Goal: Task Accomplishment & Management: Use online tool/utility

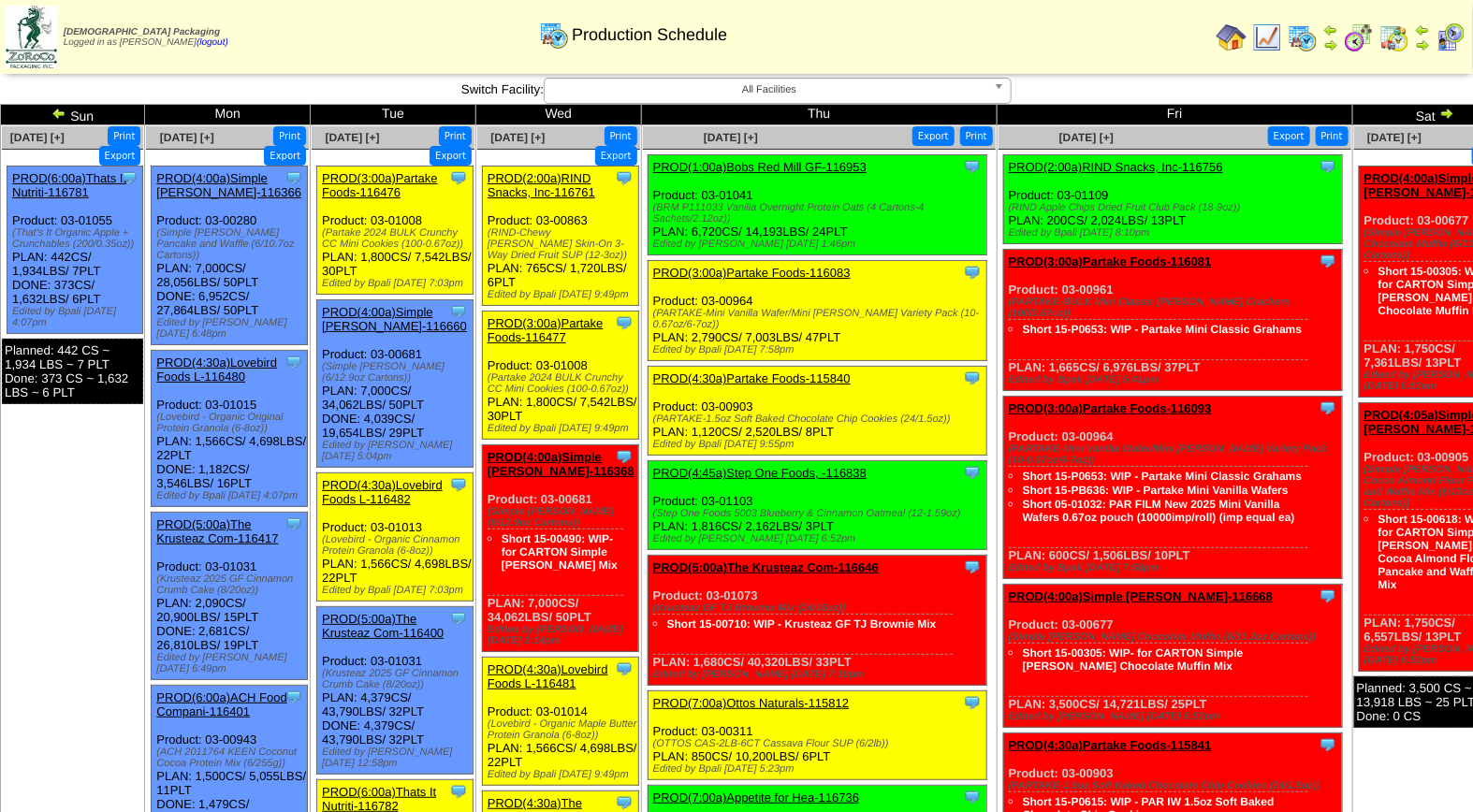
click at [1456, 31] on img at bounding box center [1450, 37] width 30 height 30
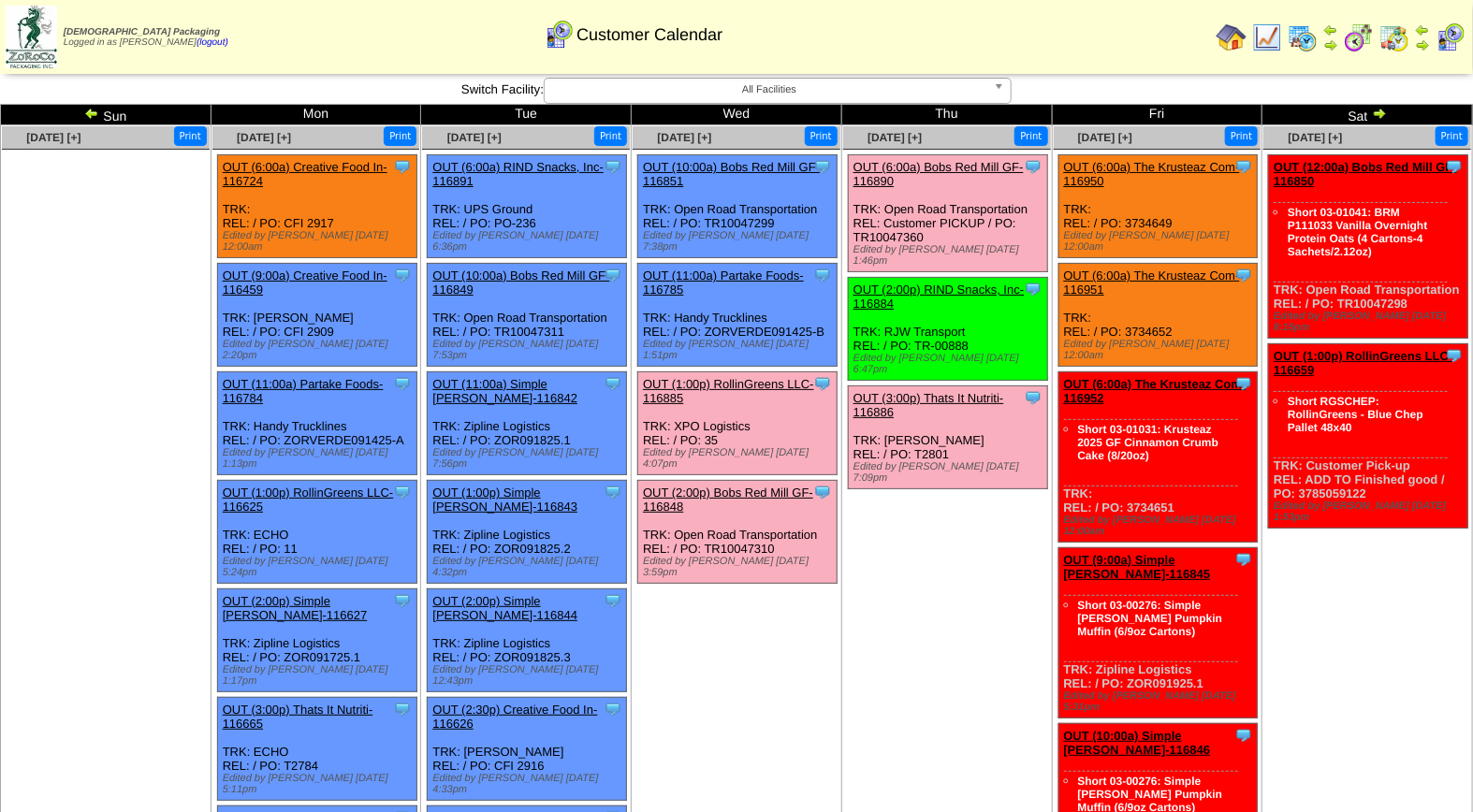
click at [743, 485] on link "OUT (2:00p) Bobs Red Mill GF-116848" at bounding box center [728, 499] width 171 height 28
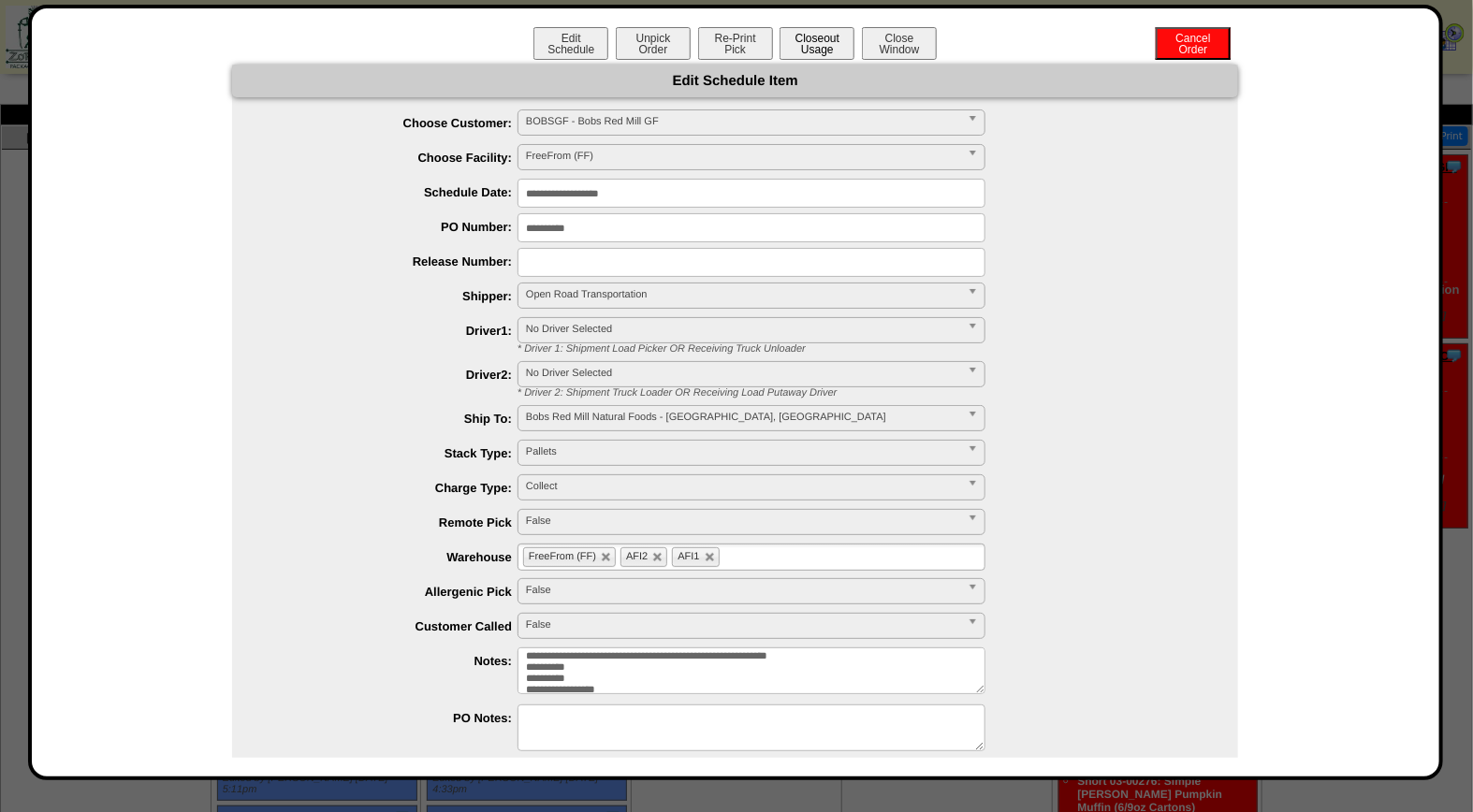
click at [806, 38] on button "Closeout Usage" at bounding box center [816, 44] width 75 height 33
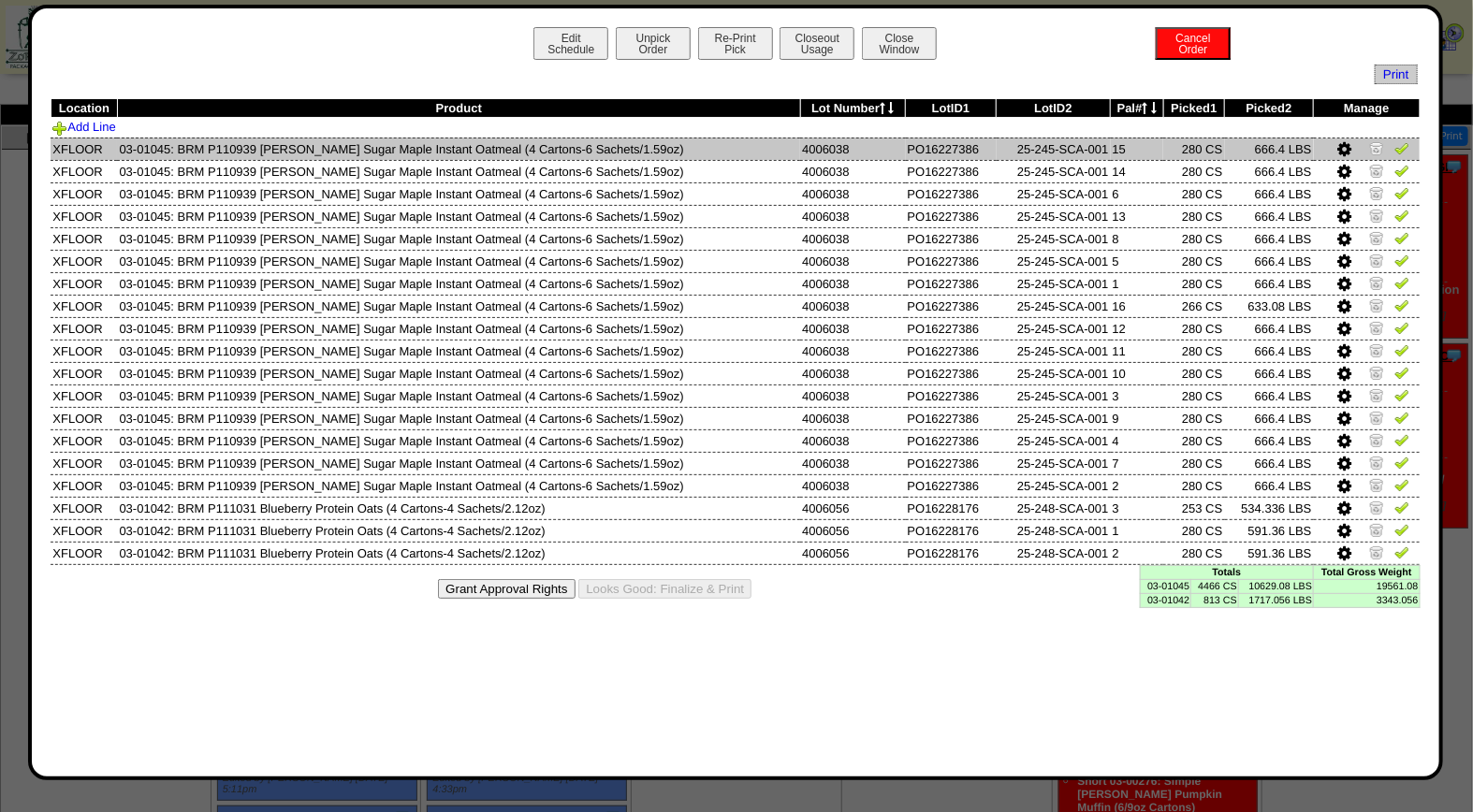
click at [1402, 146] on img at bounding box center [1401, 147] width 15 height 15
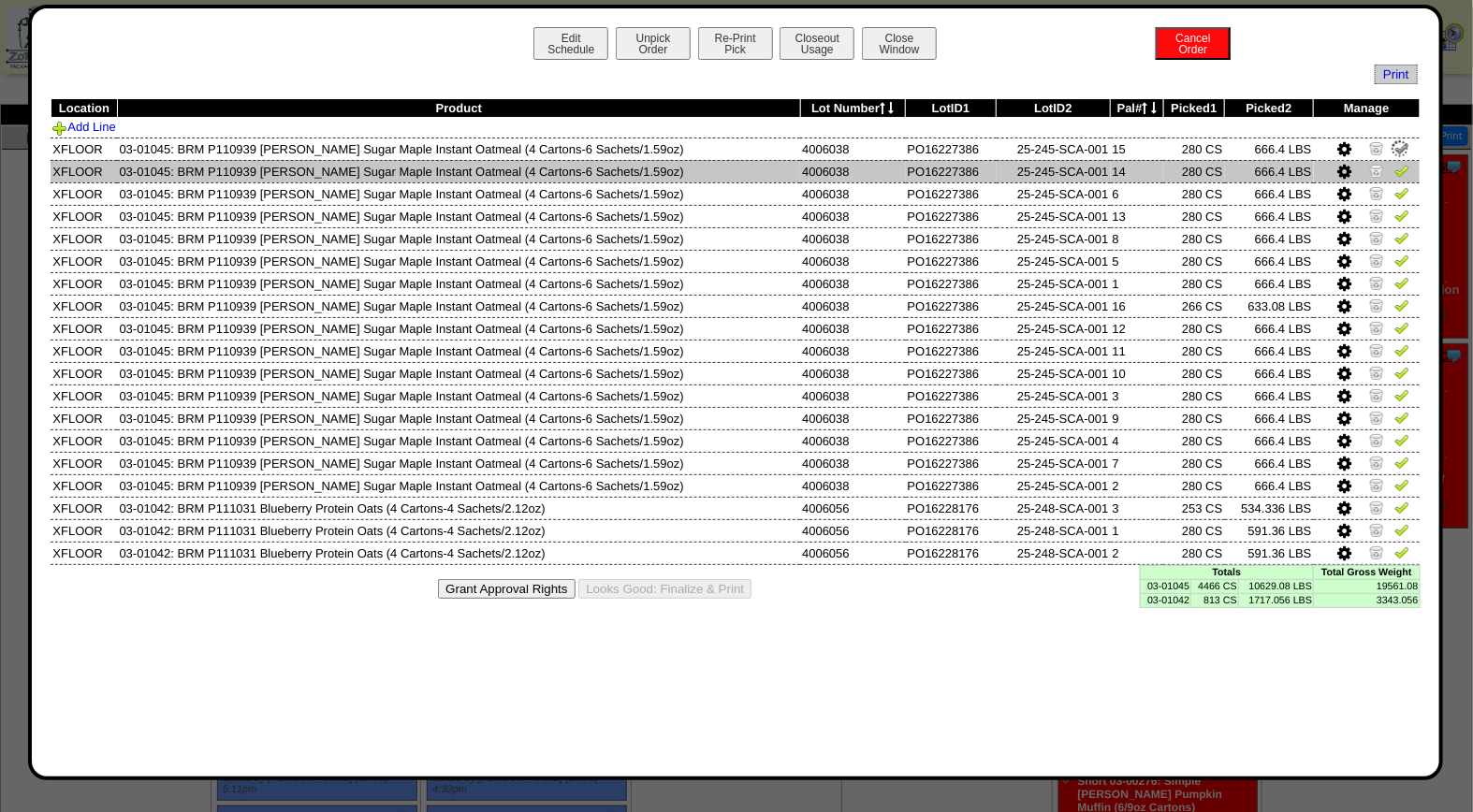
click at [1395, 169] on img at bounding box center [1401, 170] width 15 height 15
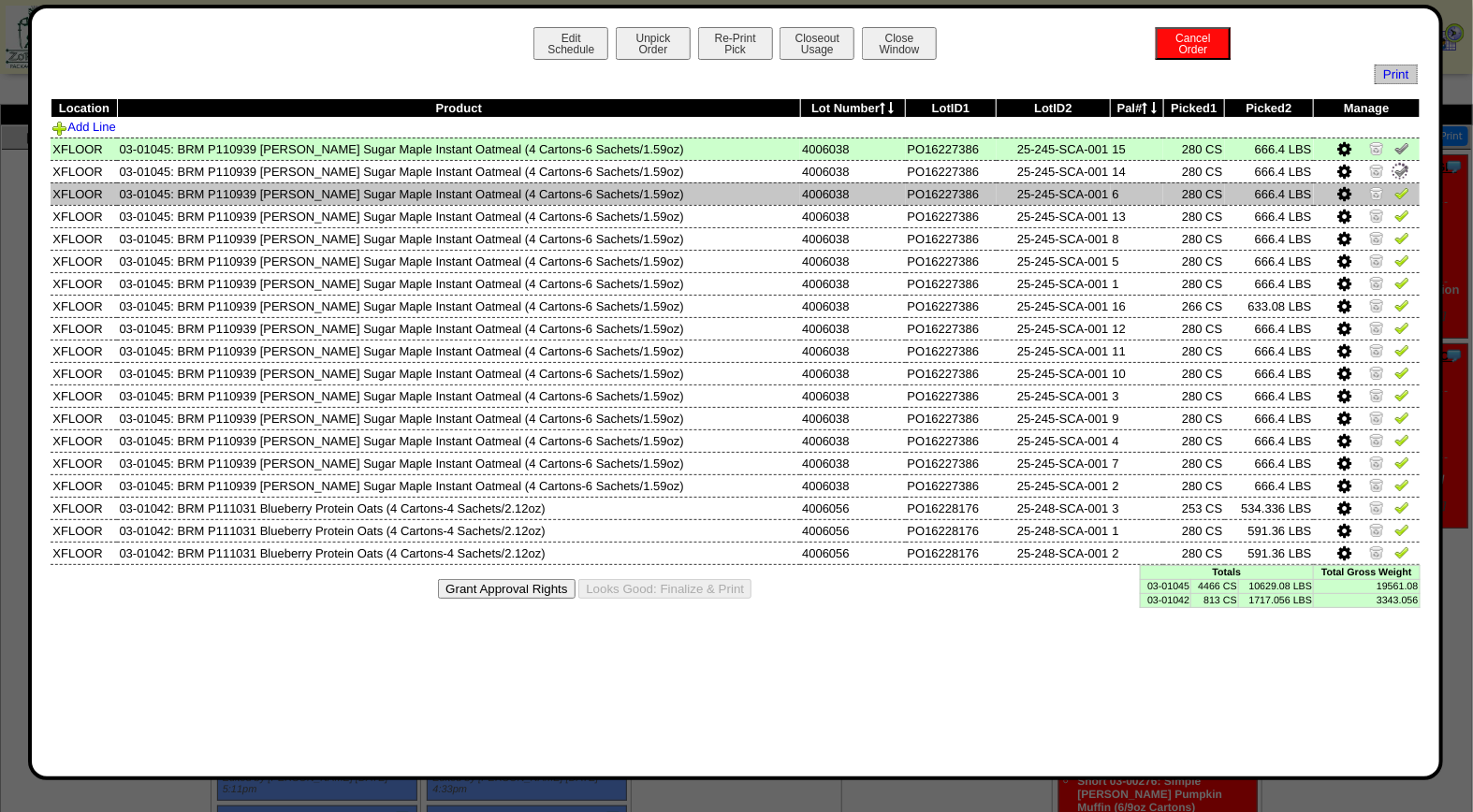
click at [1400, 191] on img at bounding box center [1401, 192] width 15 height 15
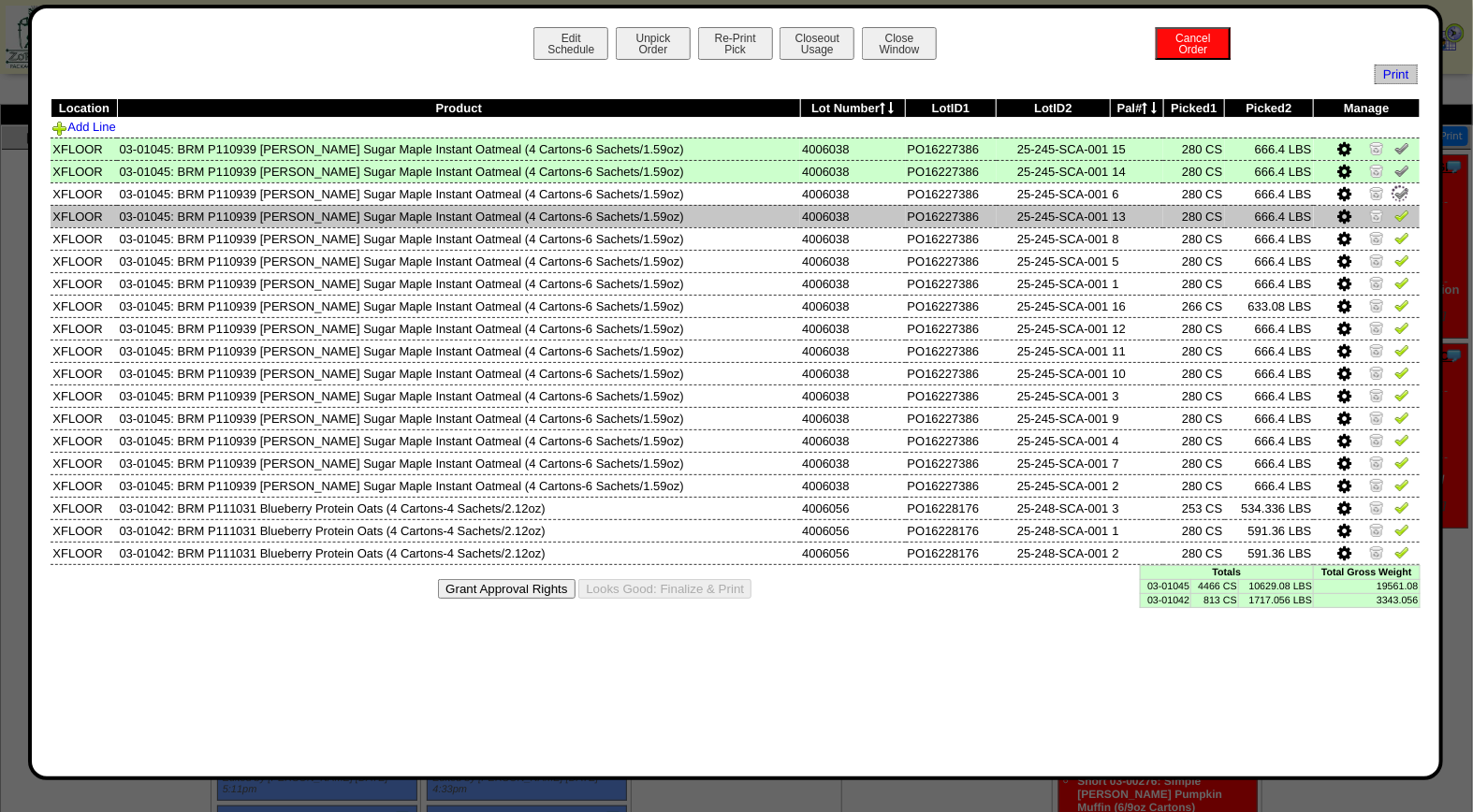
click at [1400, 211] on img at bounding box center [1401, 214] width 15 height 15
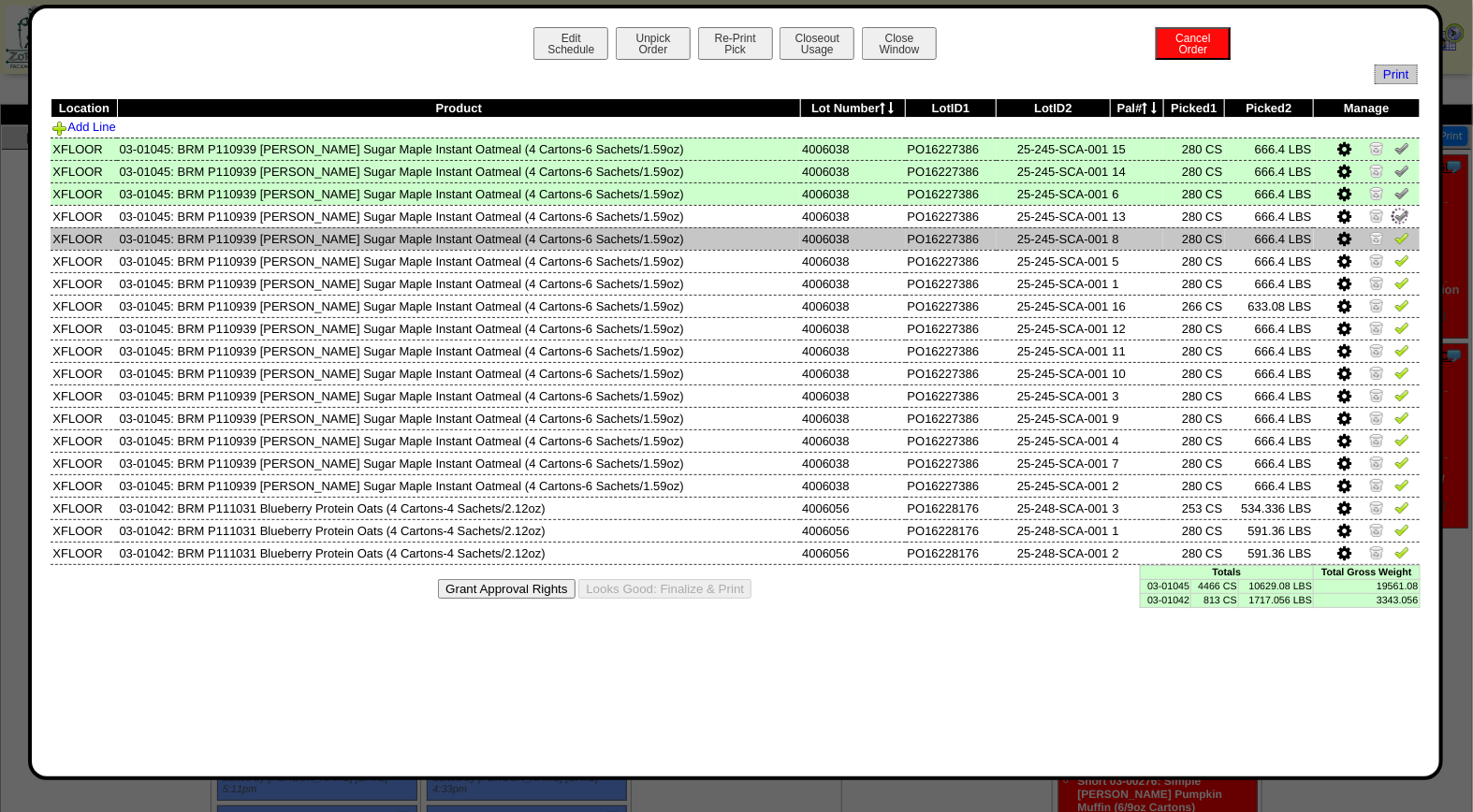
click at [1400, 234] on img at bounding box center [1401, 237] width 15 height 15
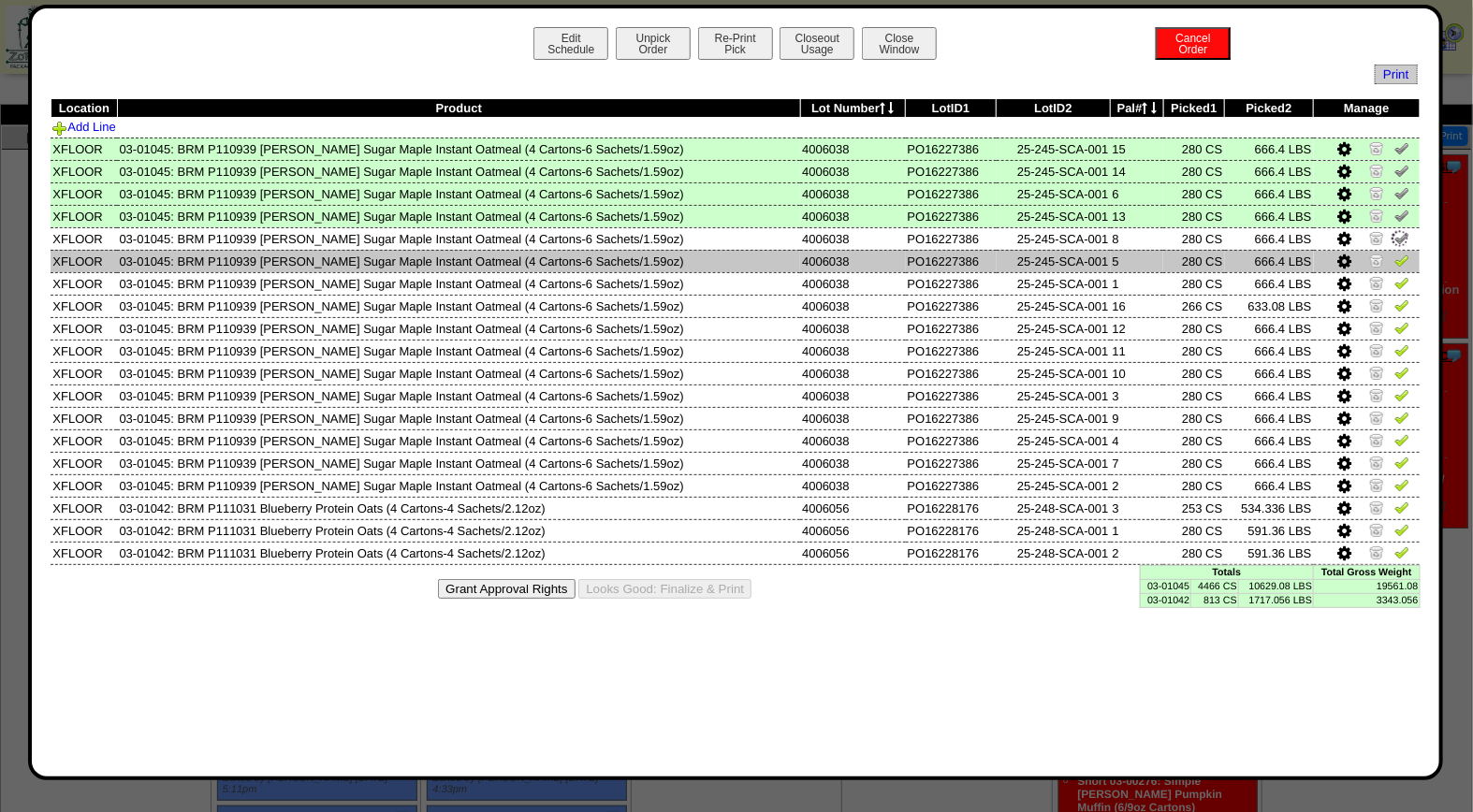
click at [1398, 258] on img at bounding box center [1401, 259] width 15 height 15
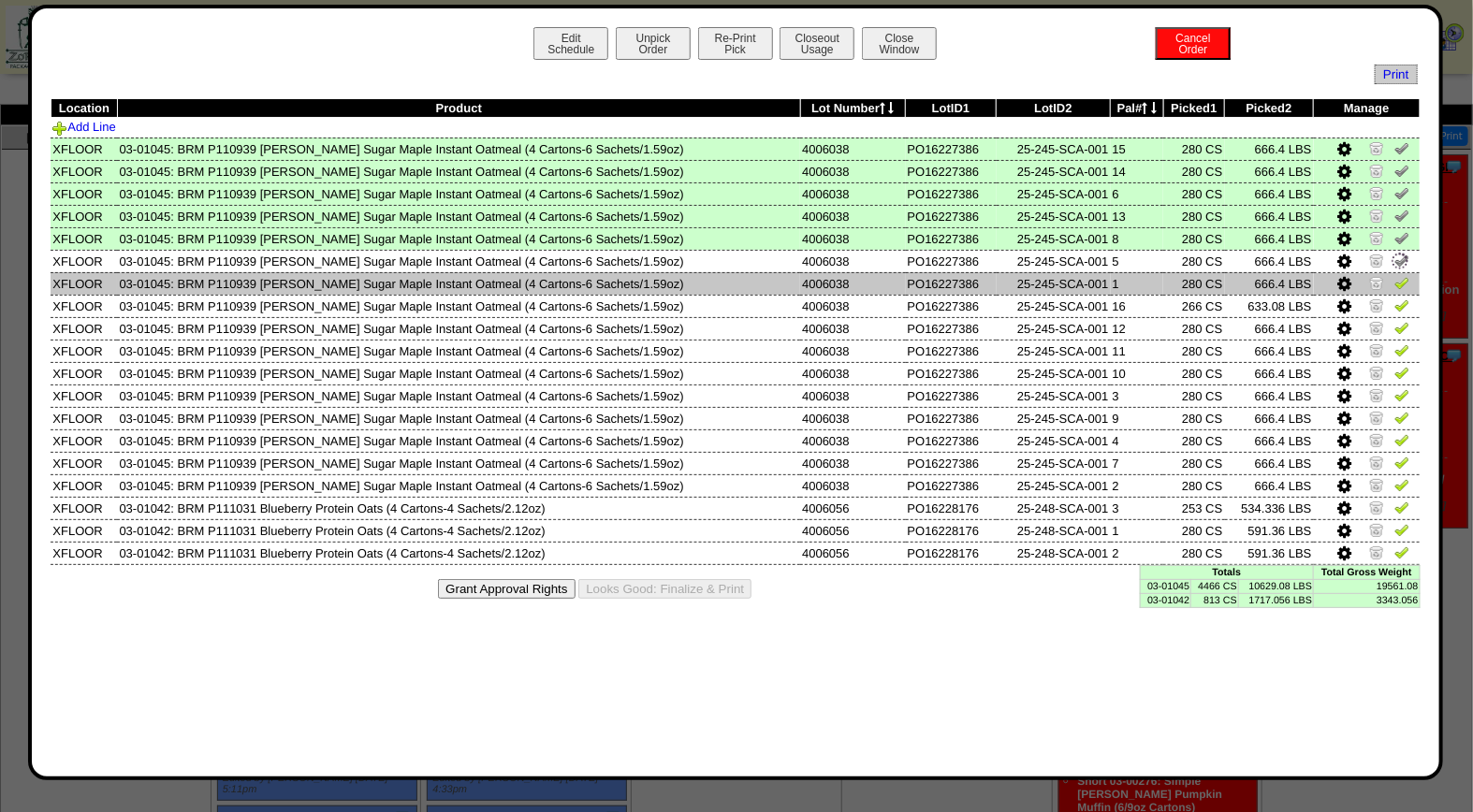
click at [1397, 278] on img at bounding box center [1401, 282] width 15 height 15
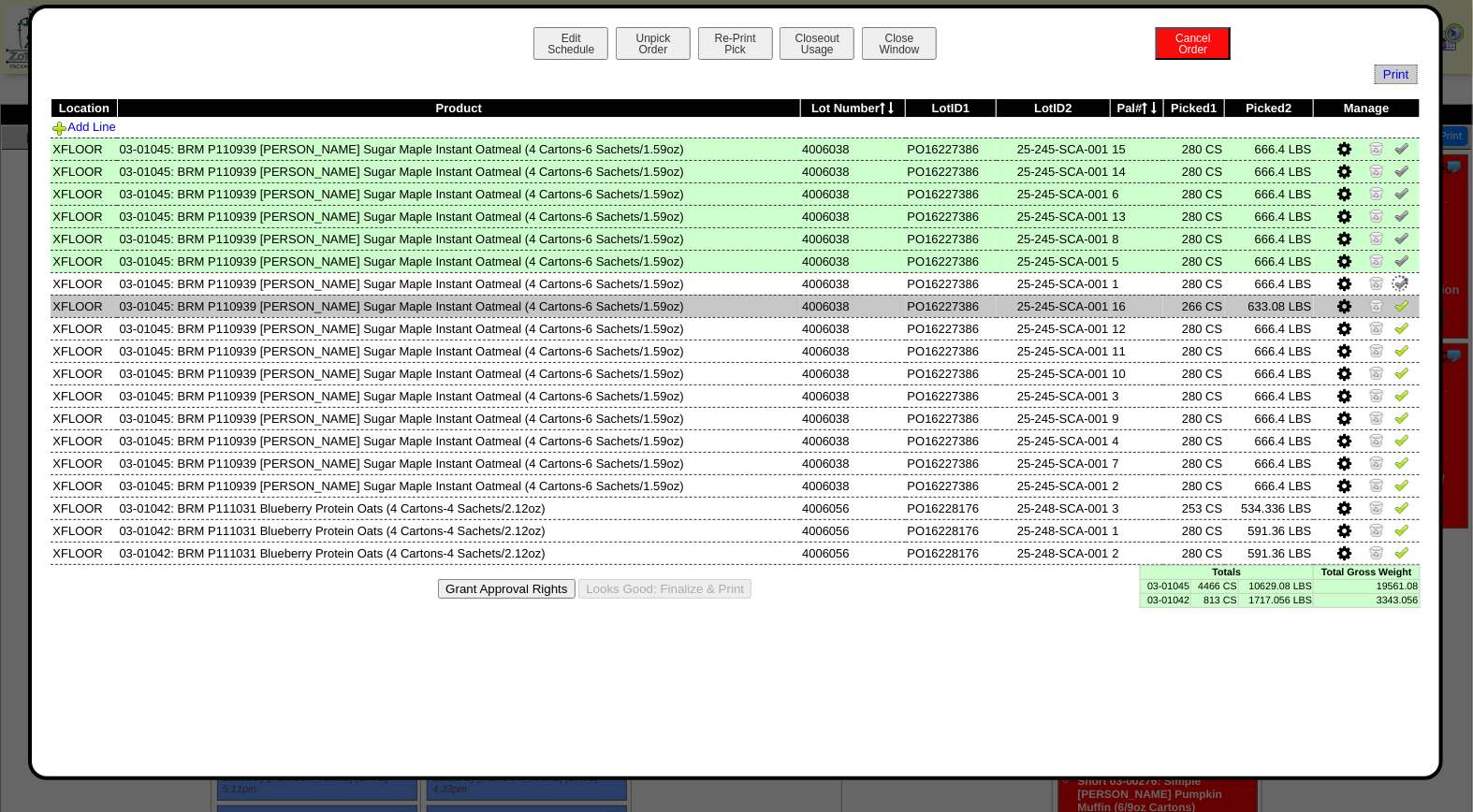
click at [1397, 309] on img at bounding box center [1401, 305] width 15 height 15
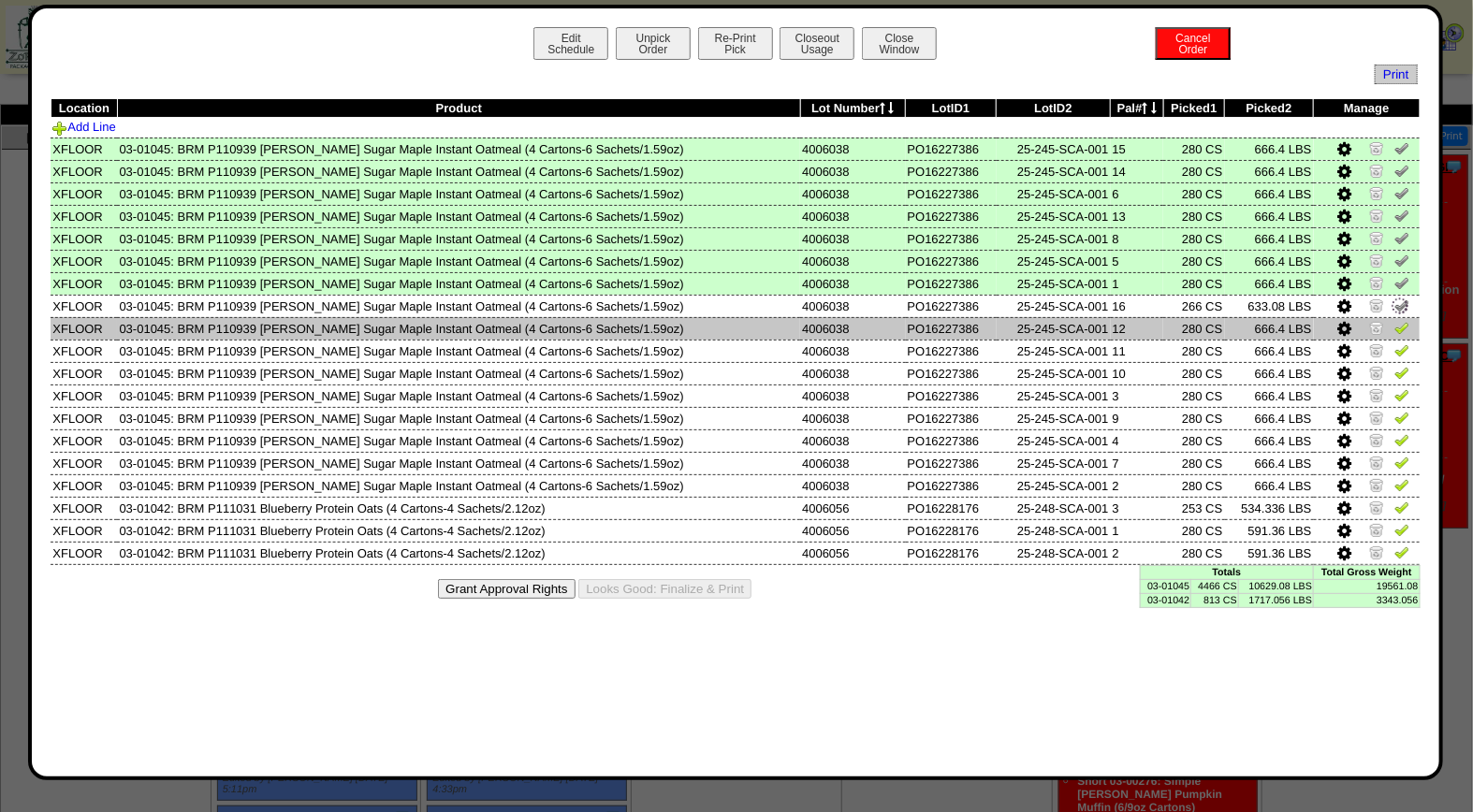
click at [1396, 328] on img at bounding box center [1401, 327] width 15 height 15
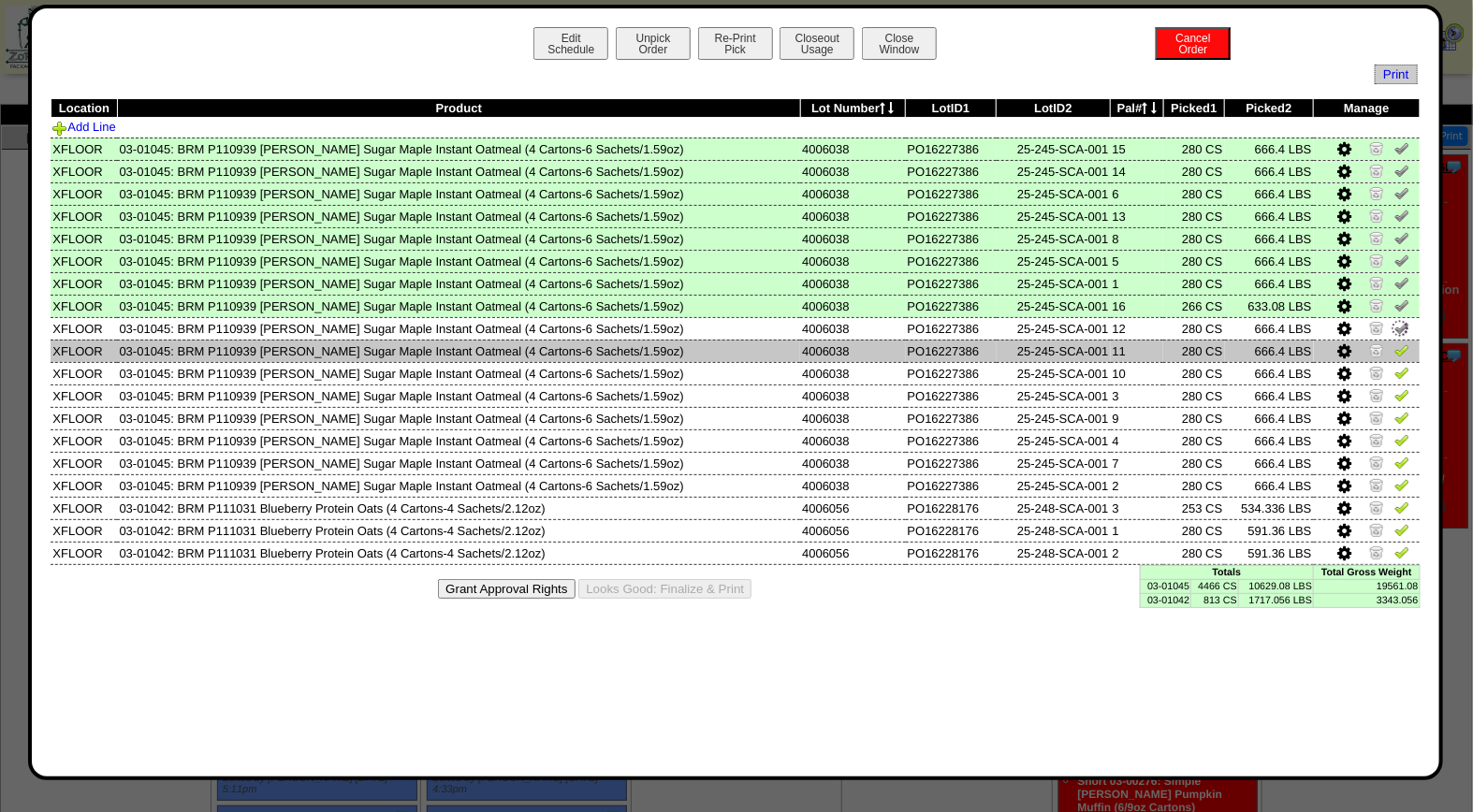
click at [1396, 348] on img at bounding box center [1401, 349] width 15 height 15
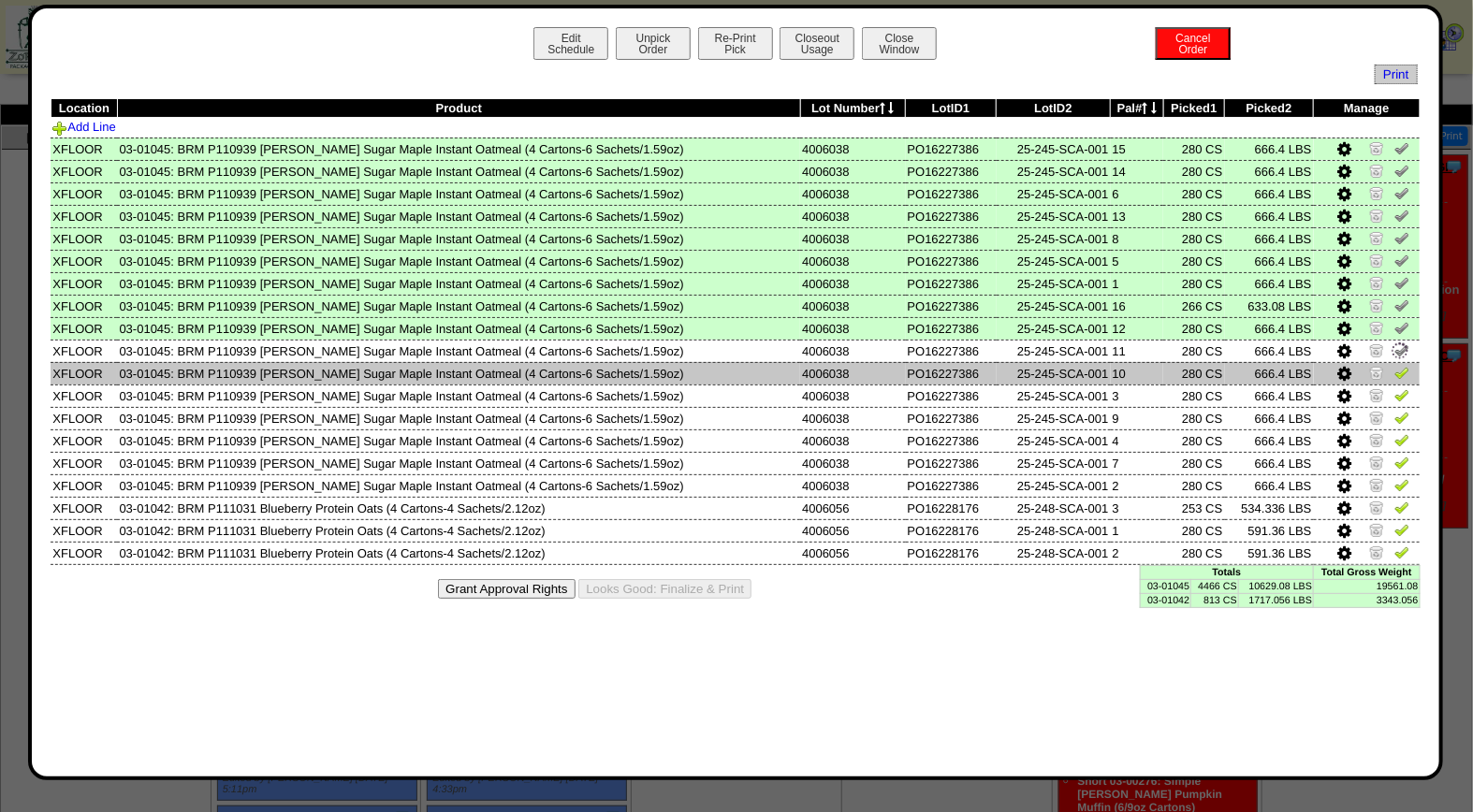
click at [1402, 372] on img at bounding box center [1401, 372] width 15 height 15
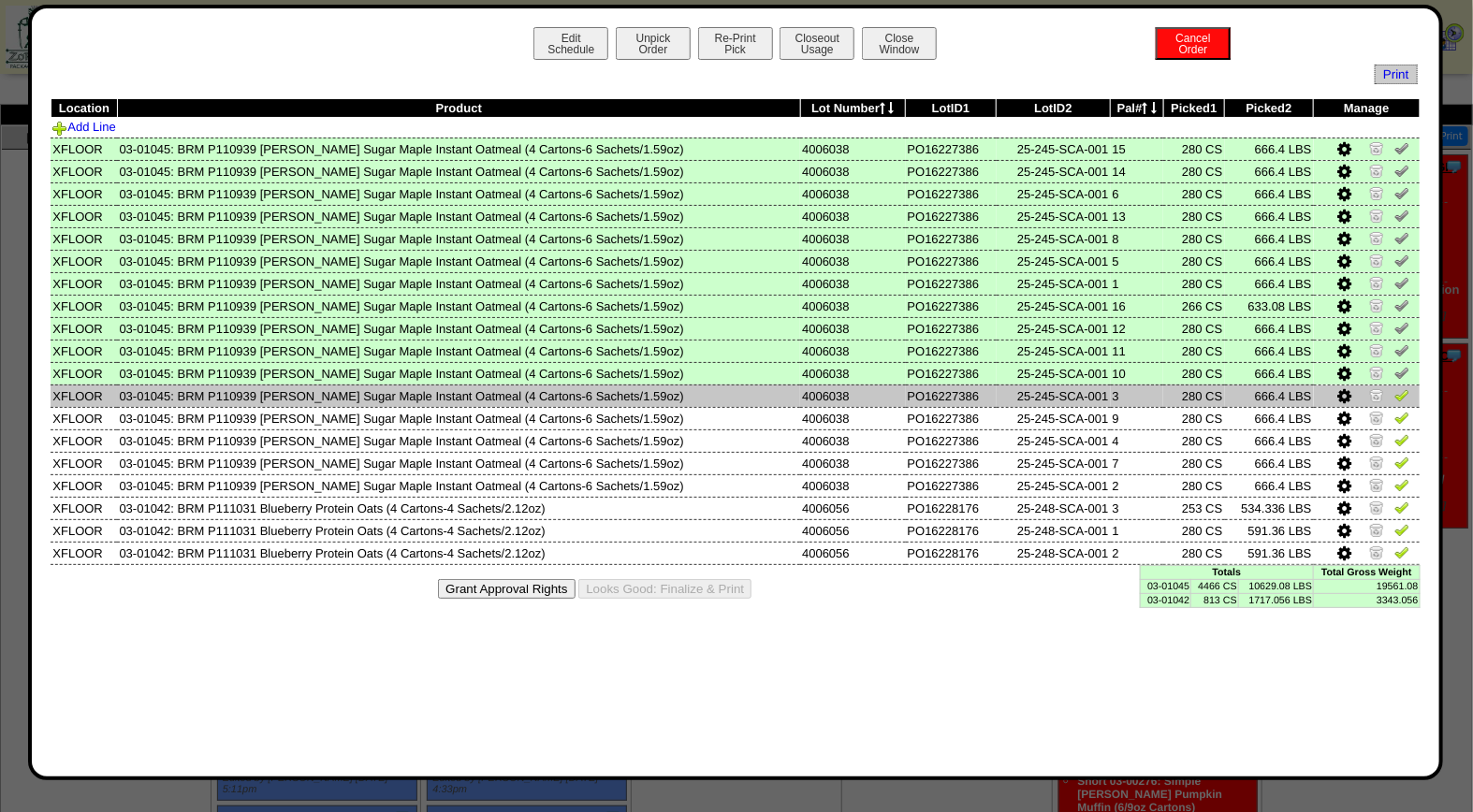
click at [1403, 396] on img at bounding box center [1401, 394] width 15 height 15
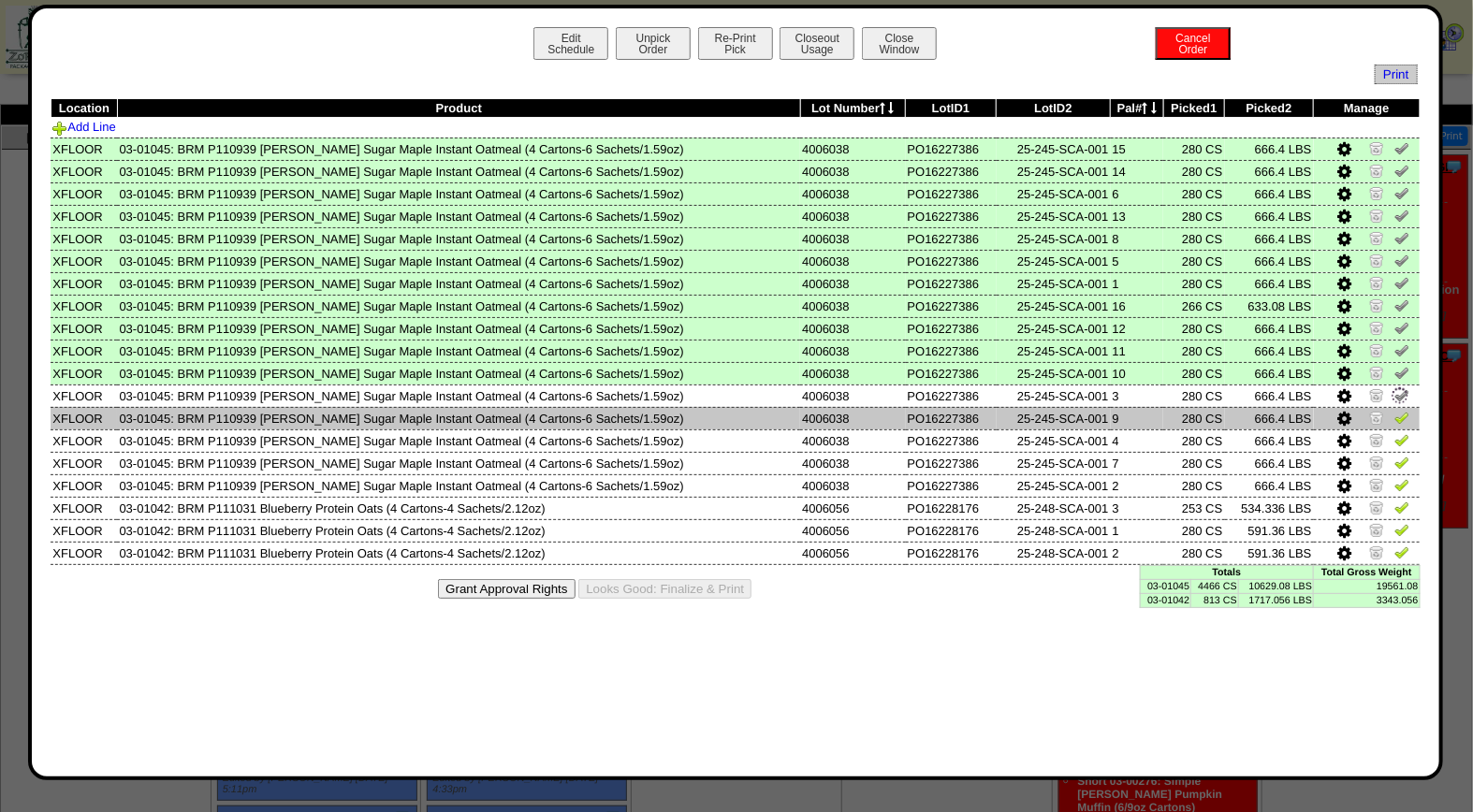
click at [1399, 415] on img at bounding box center [1401, 416] width 15 height 15
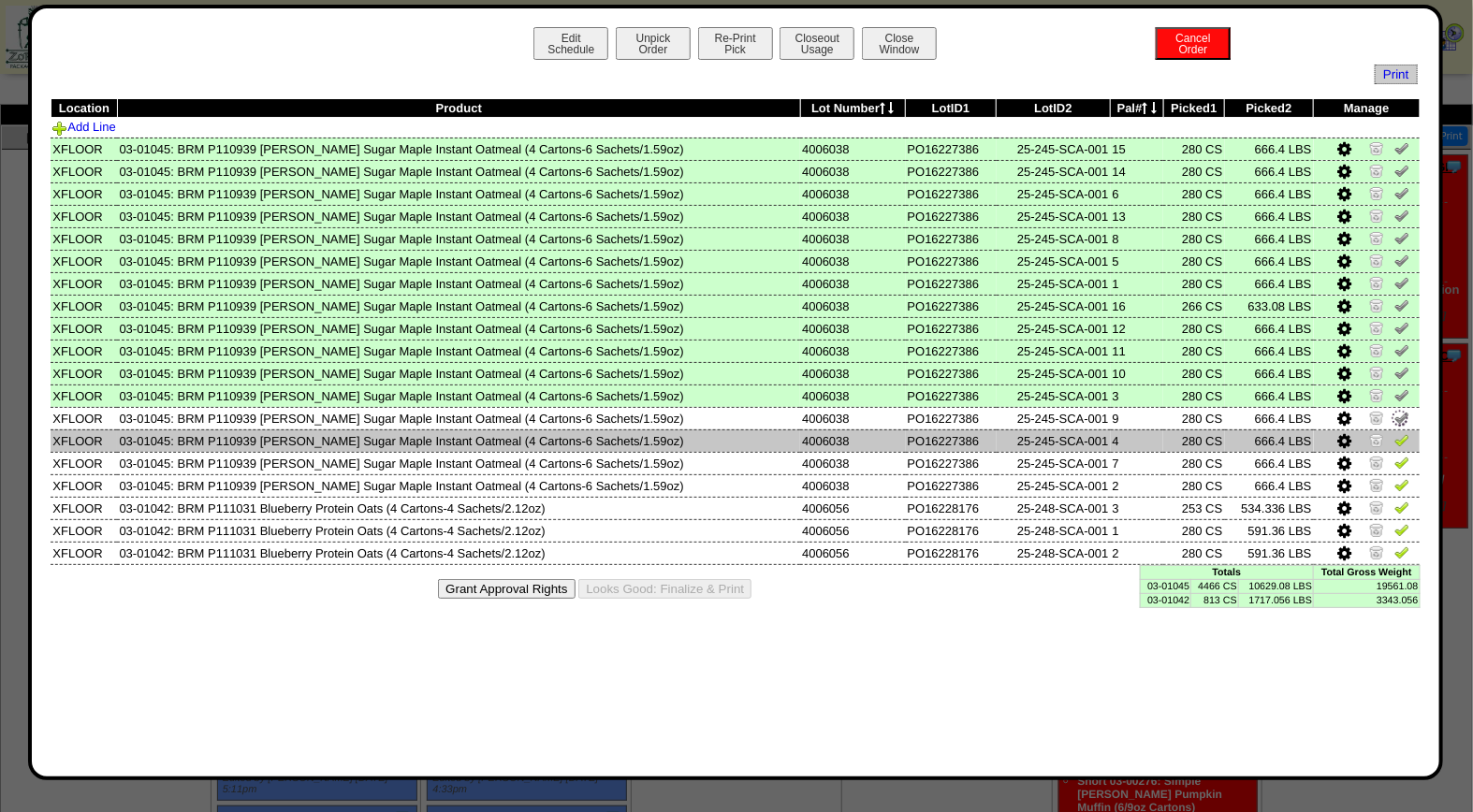
click at [1400, 441] on img at bounding box center [1401, 439] width 15 height 15
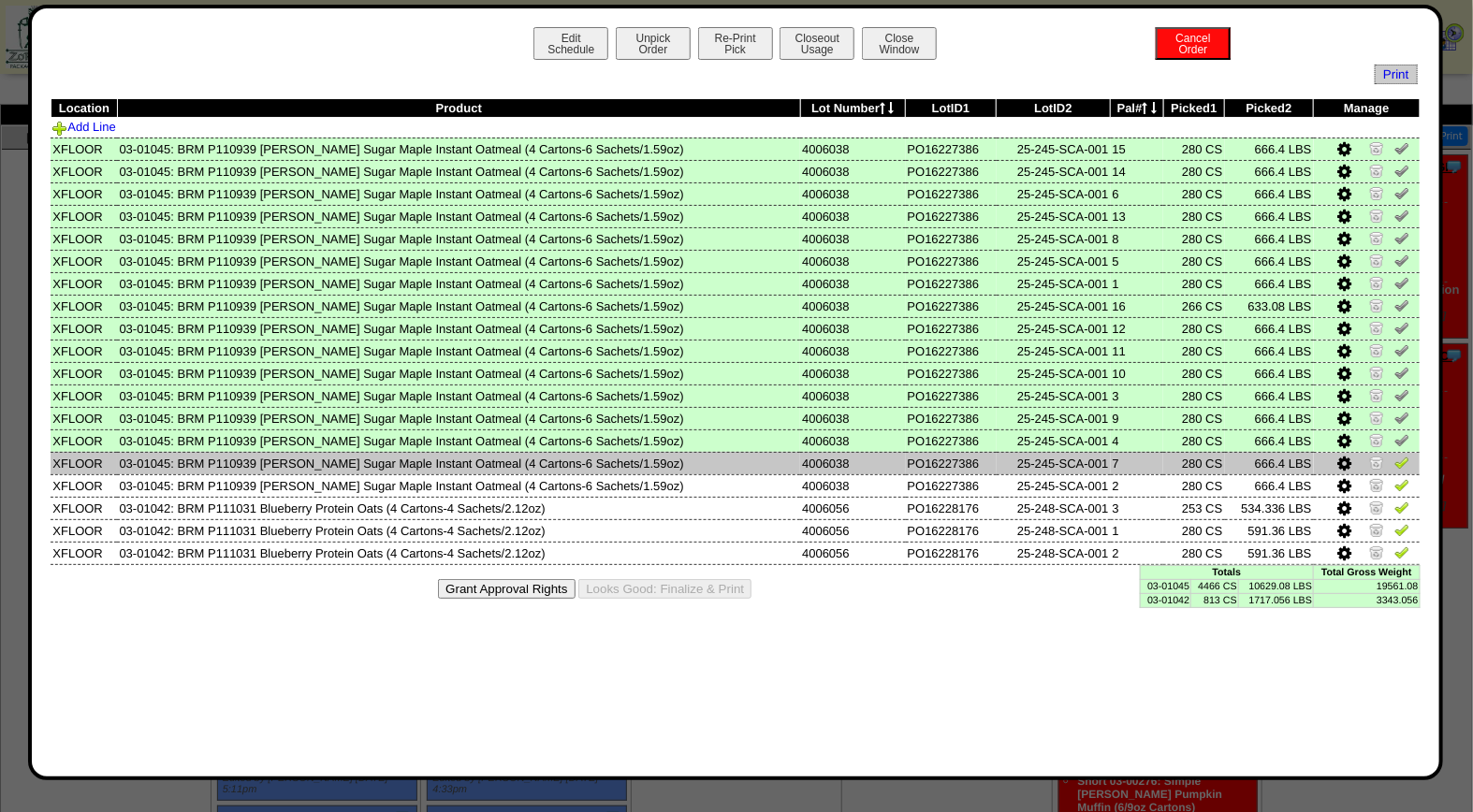
click at [1398, 456] on img at bounding box center [1401, 462] width 15 height 15
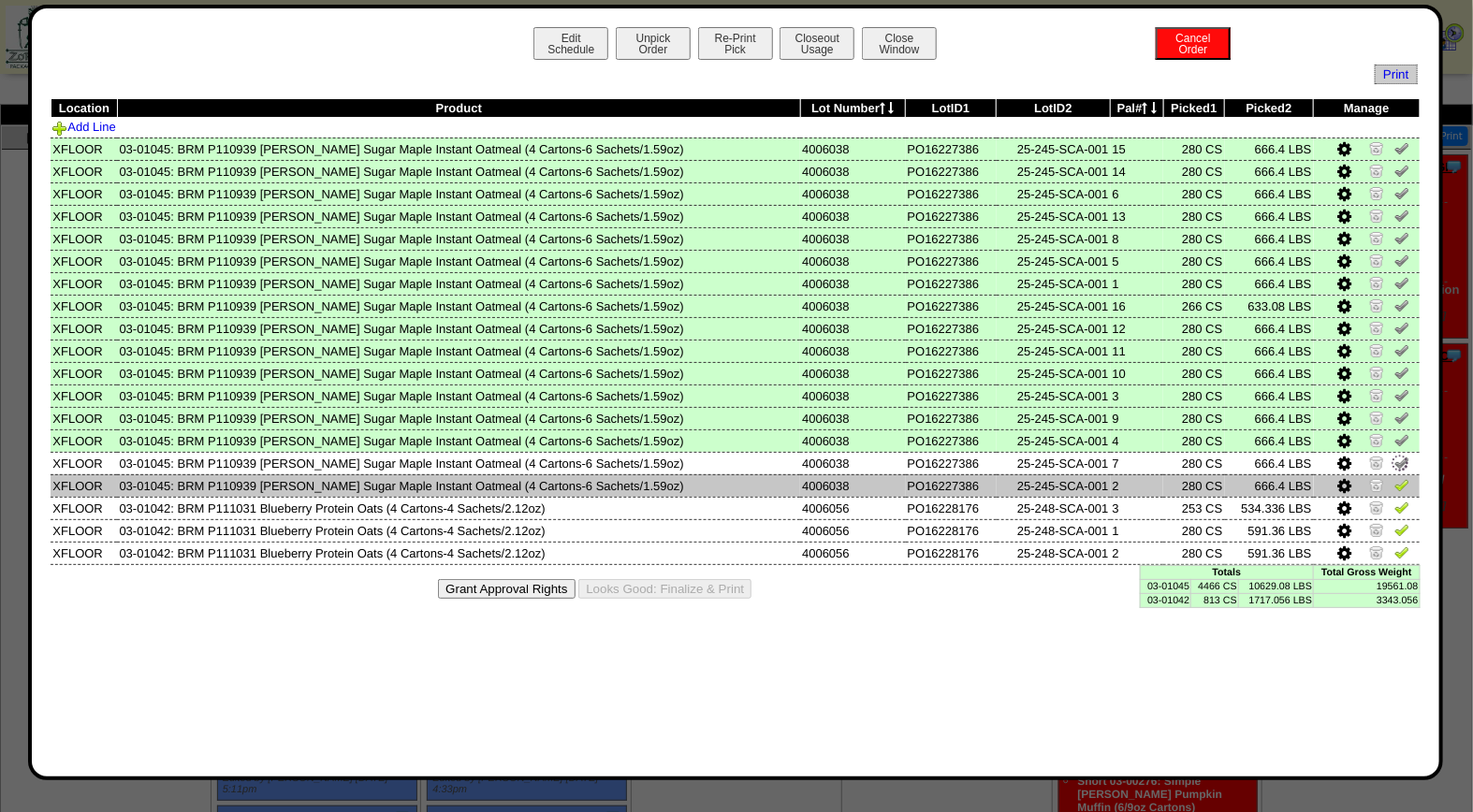
click at [1397, 478] on img at bounding box center [1401, 484] width 15 height 15
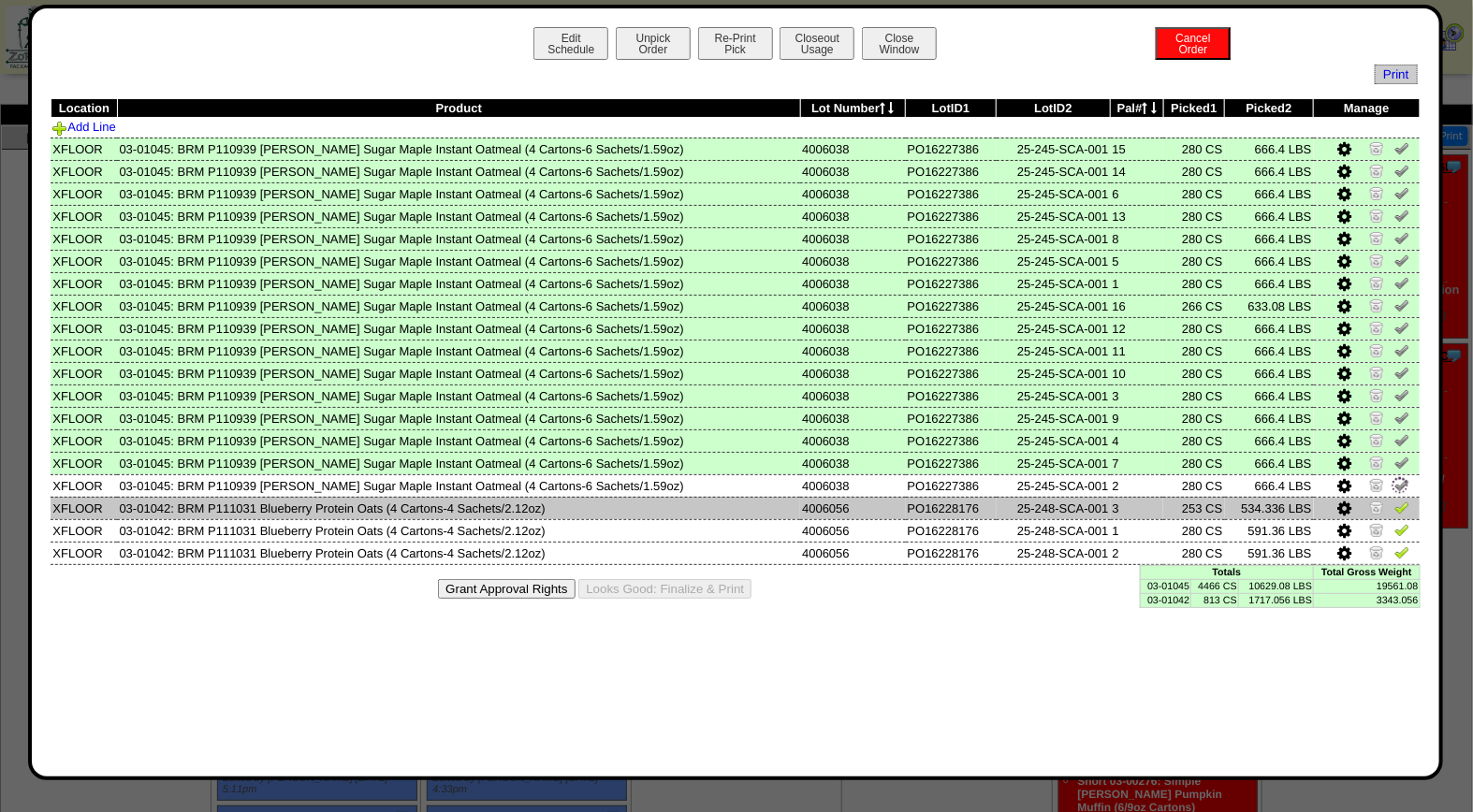
click at [1399, 500] on img at bounding box center [1401, 506] width 15 height 15
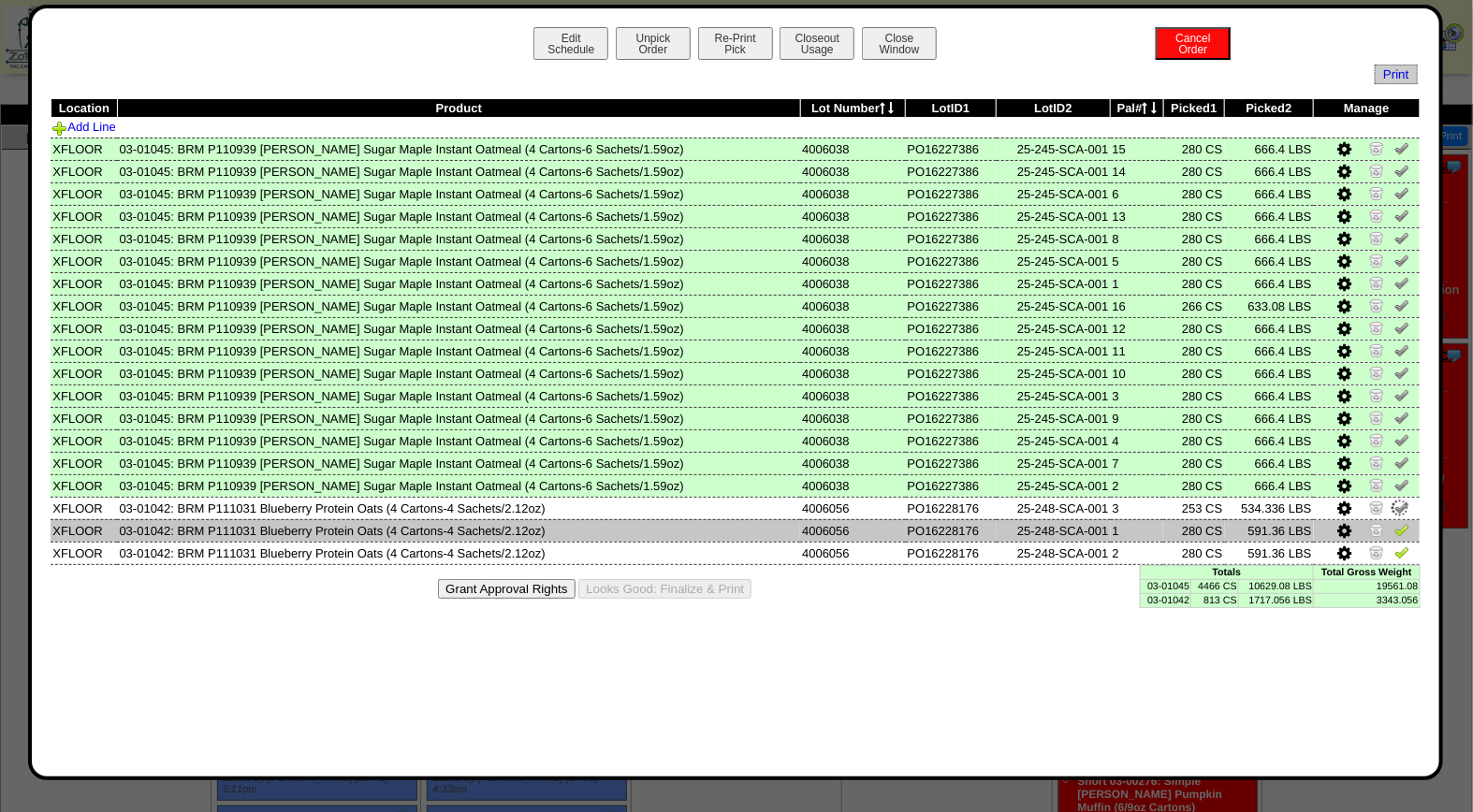
click at [1399, 527] on img at bounding box center [1401, 529] width 15 height 15
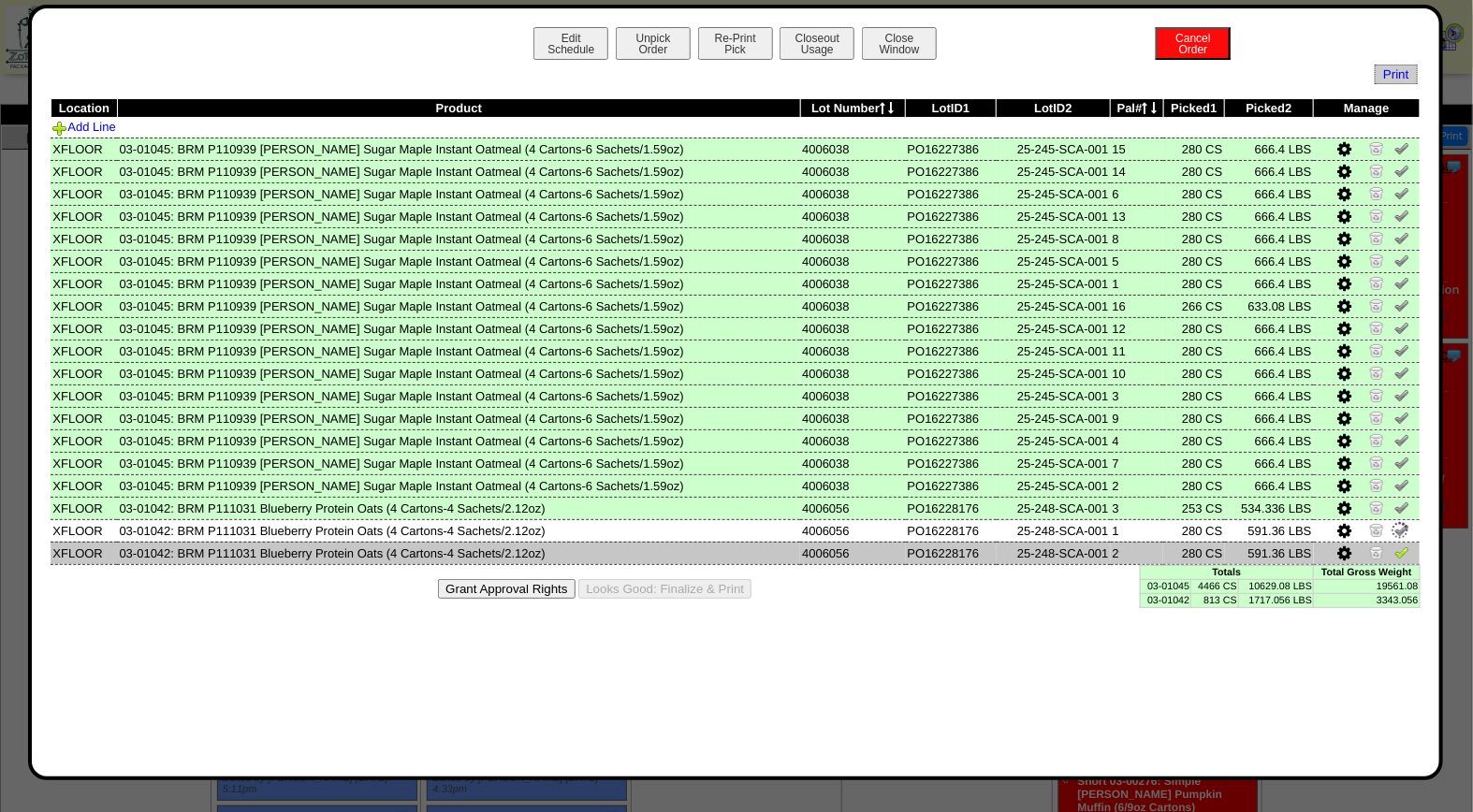
click at [1398, 544] on img at bounding box center [1401, 551] width 15 height 15
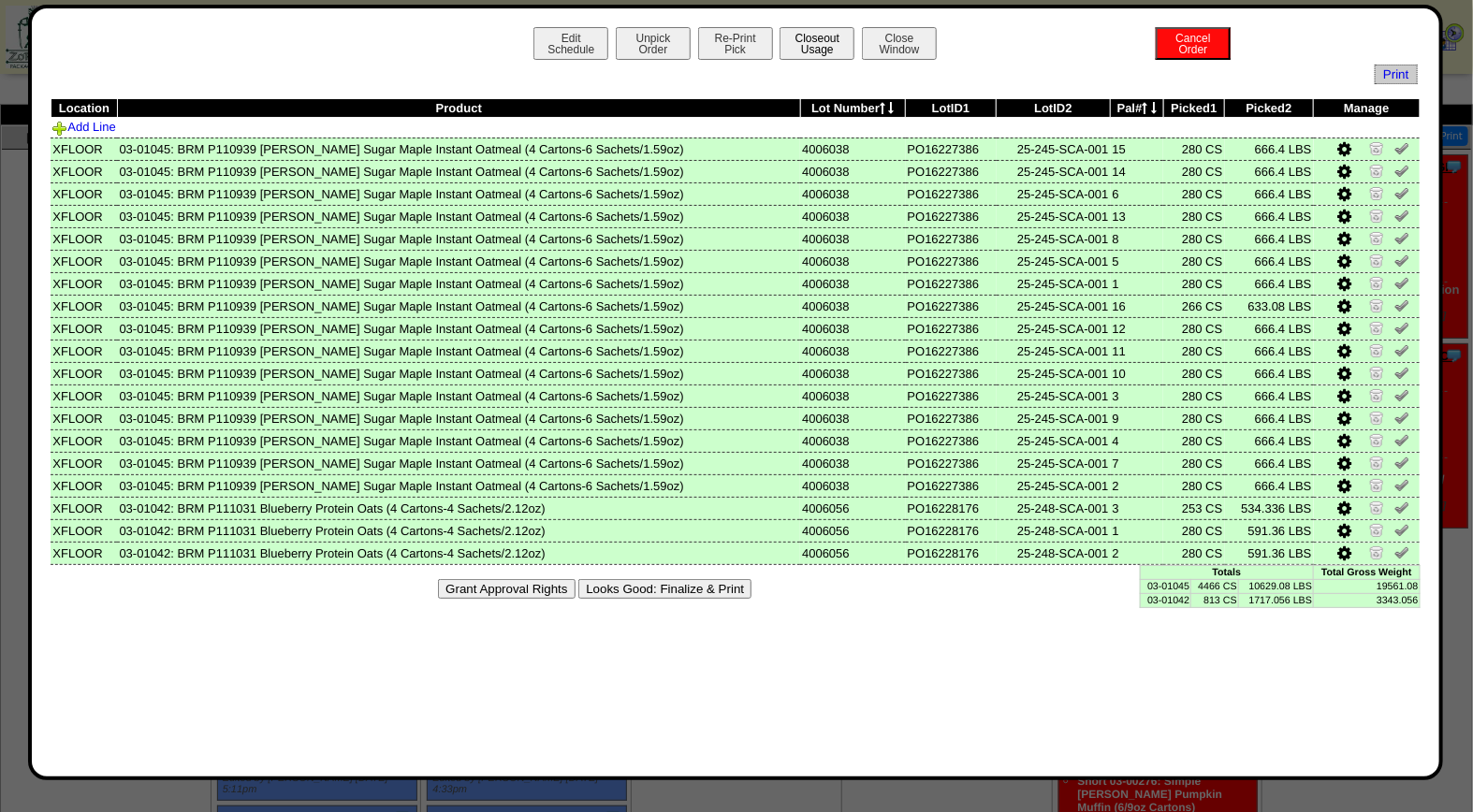
click at [811, 51] on button "Closeout Usage" at bounding box center [816, 44] width 75 height 33
click at [653, 581] on button "Looks Good: Finalize & Print" at bounding box center [665, 589] width 173 height 19
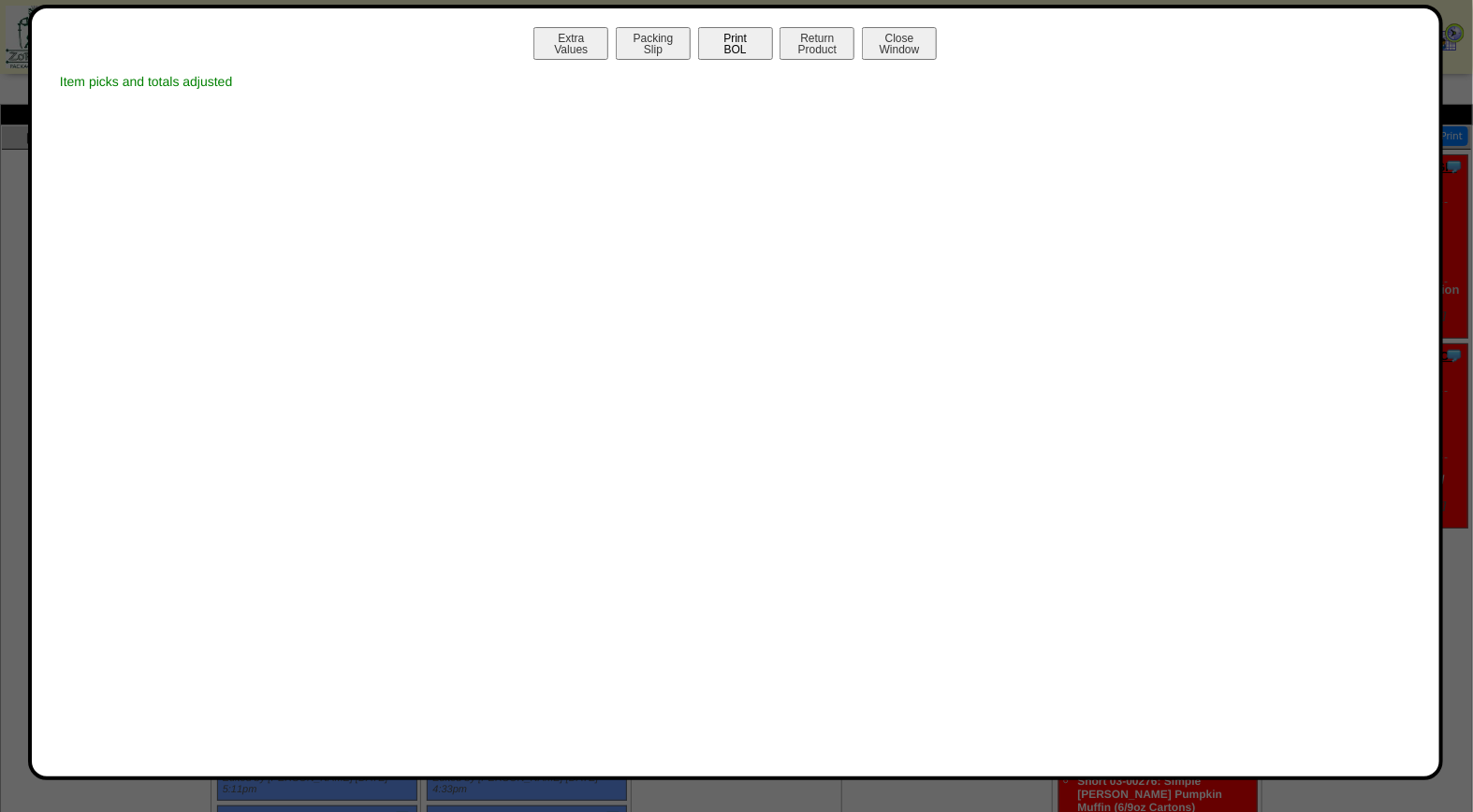
click at [743, 43] on button "Print BOL" at bounding box center [735, 44] width 75 height 33
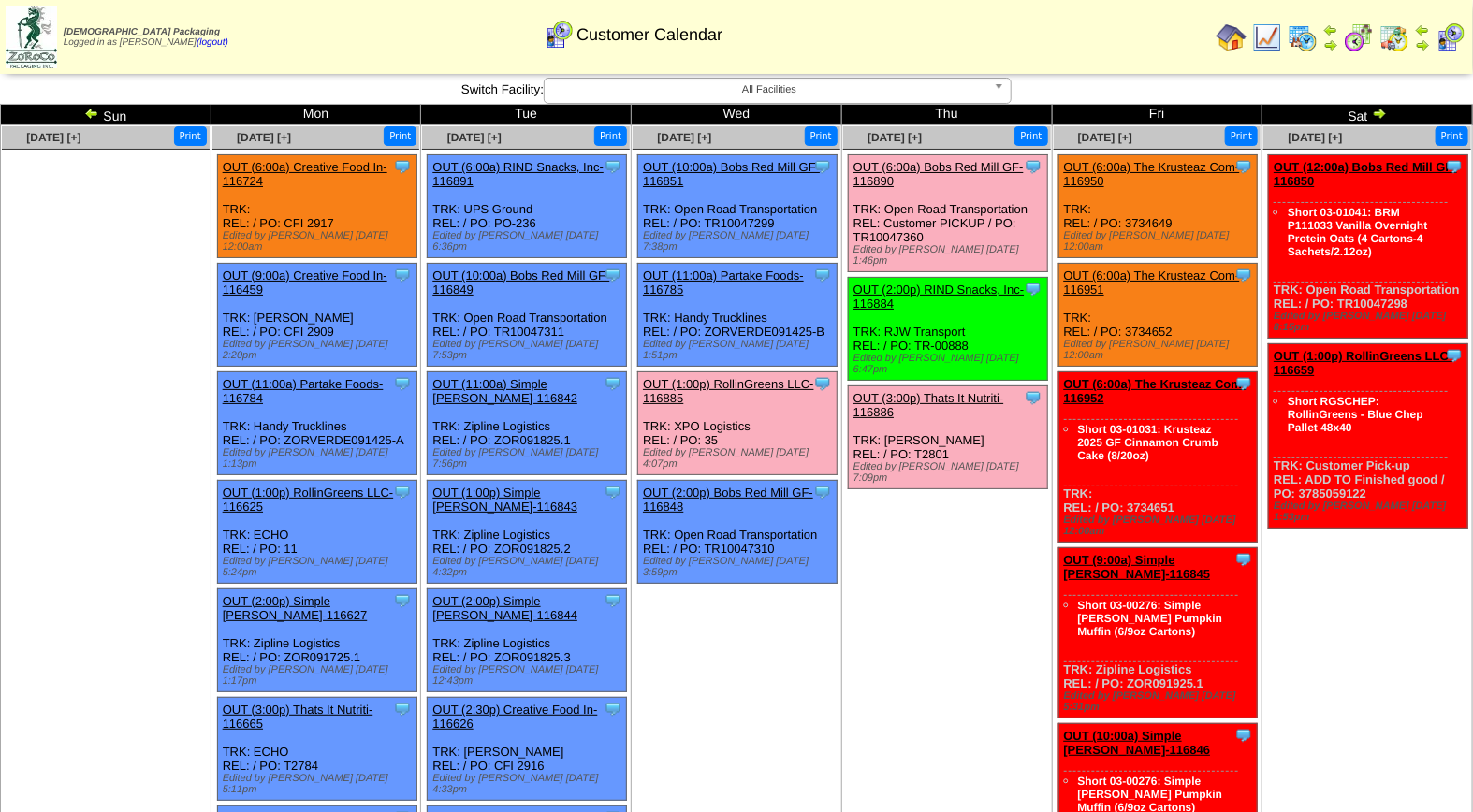
click at [749, 377] on link "OUT (1:00p) RollinGreens LLC-116885" at bounding box center [728, 391] width 171 height 28
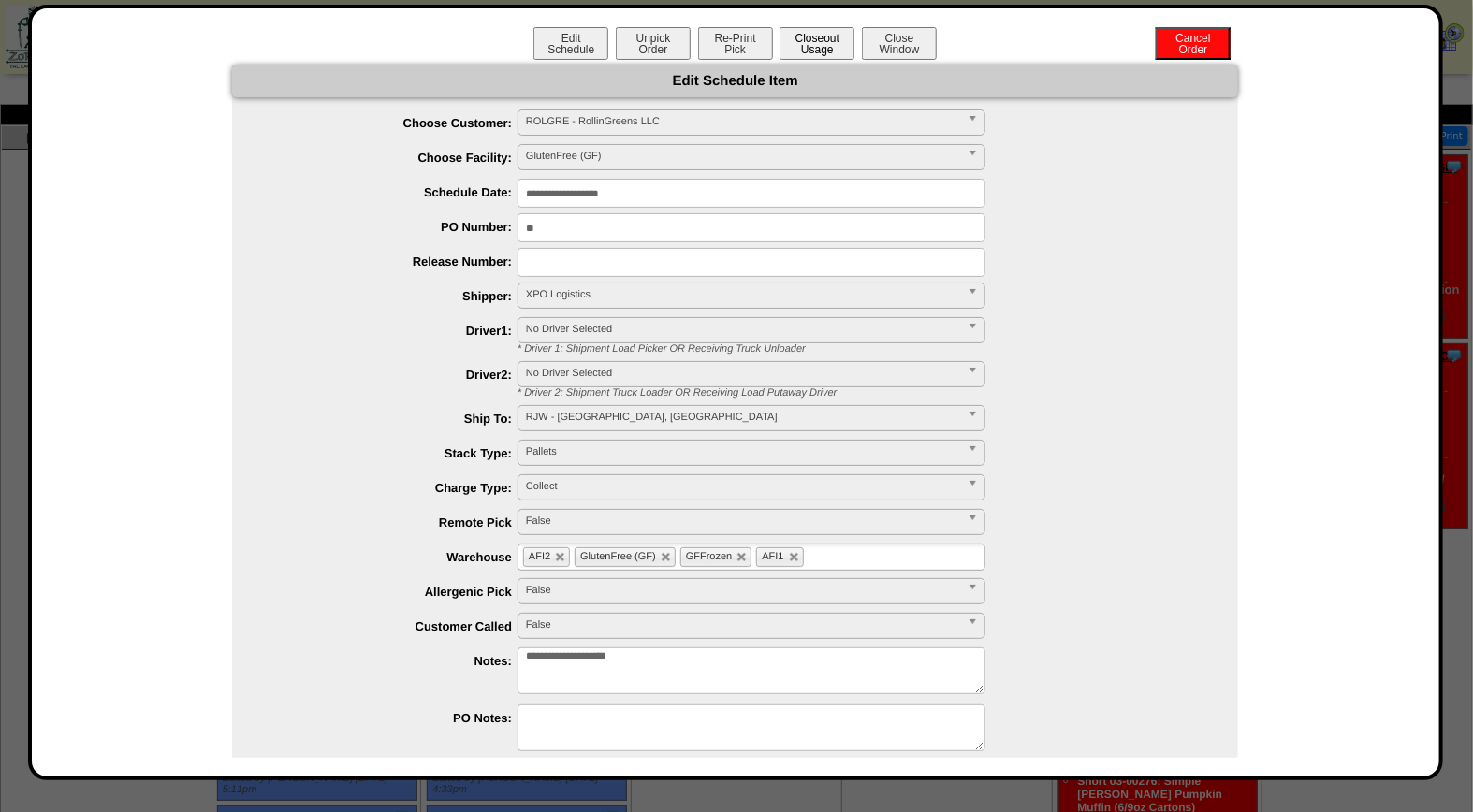
click at [798, 43] on button "Closeout Usage" at bounding box center [816, 44] width 75 height 33
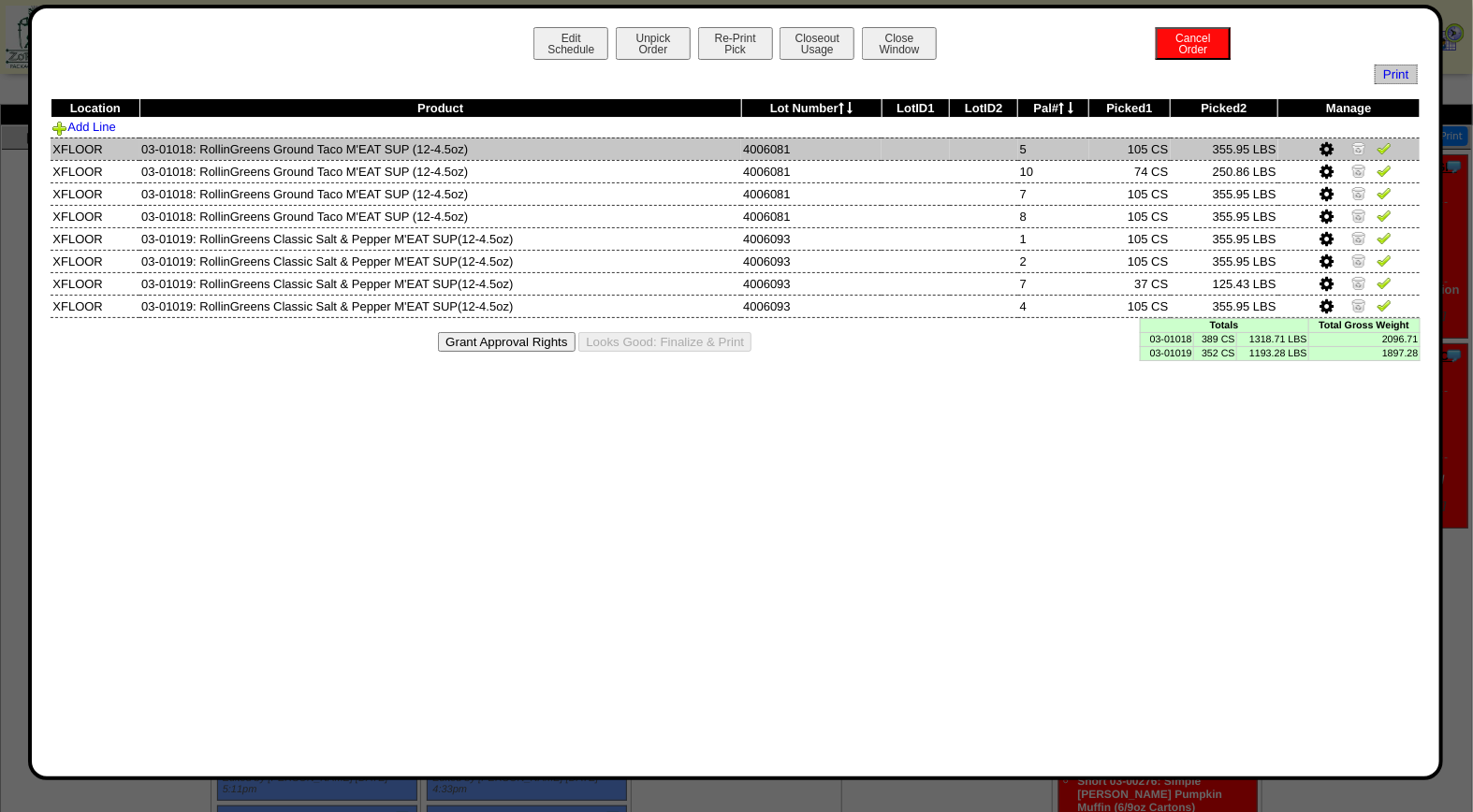
click at [1383, 151] on img at bounding box center [1383, 147] width 15 height 15
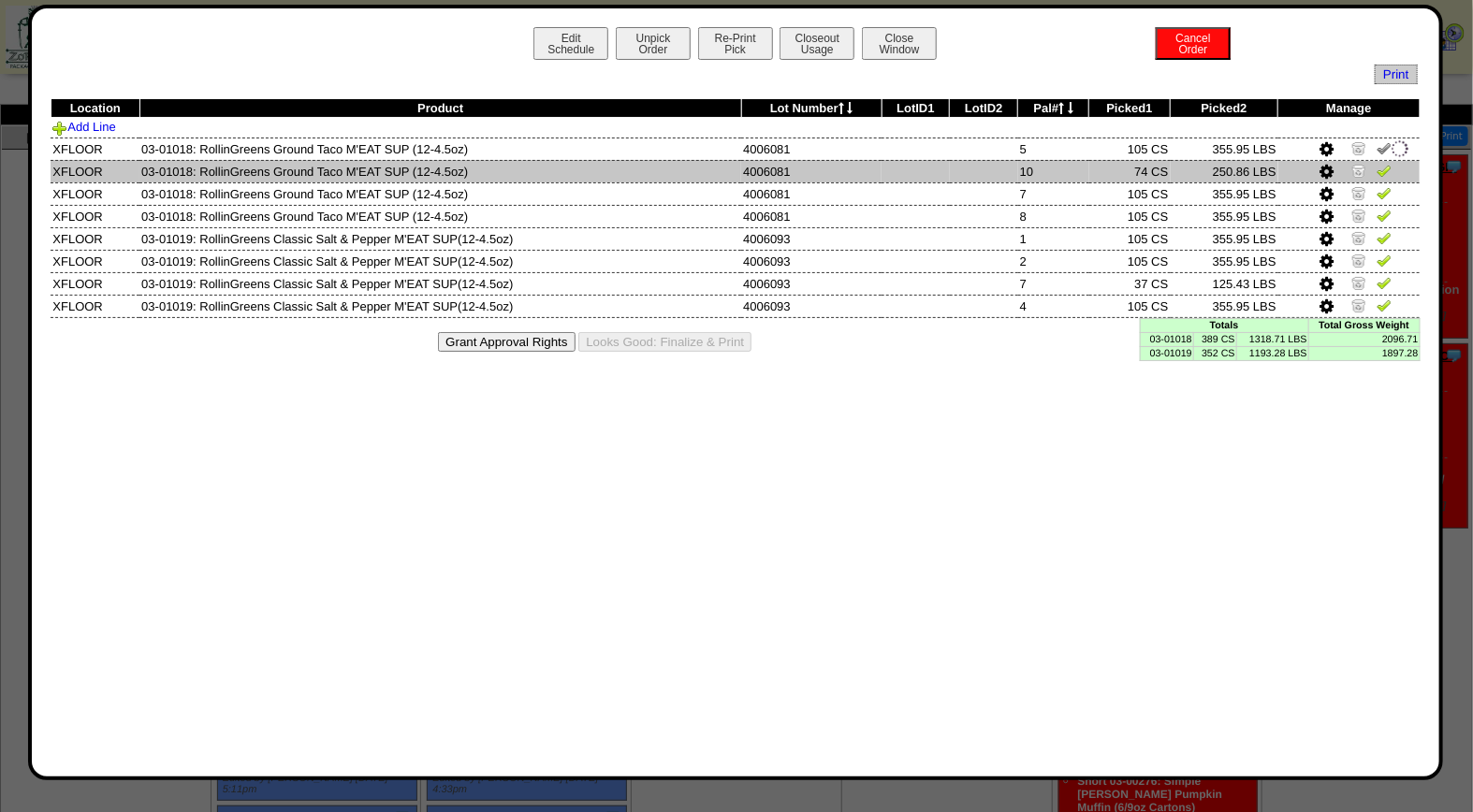
click at [1383, 166] on img at bounding box center [1383, 170] width 15 height 15
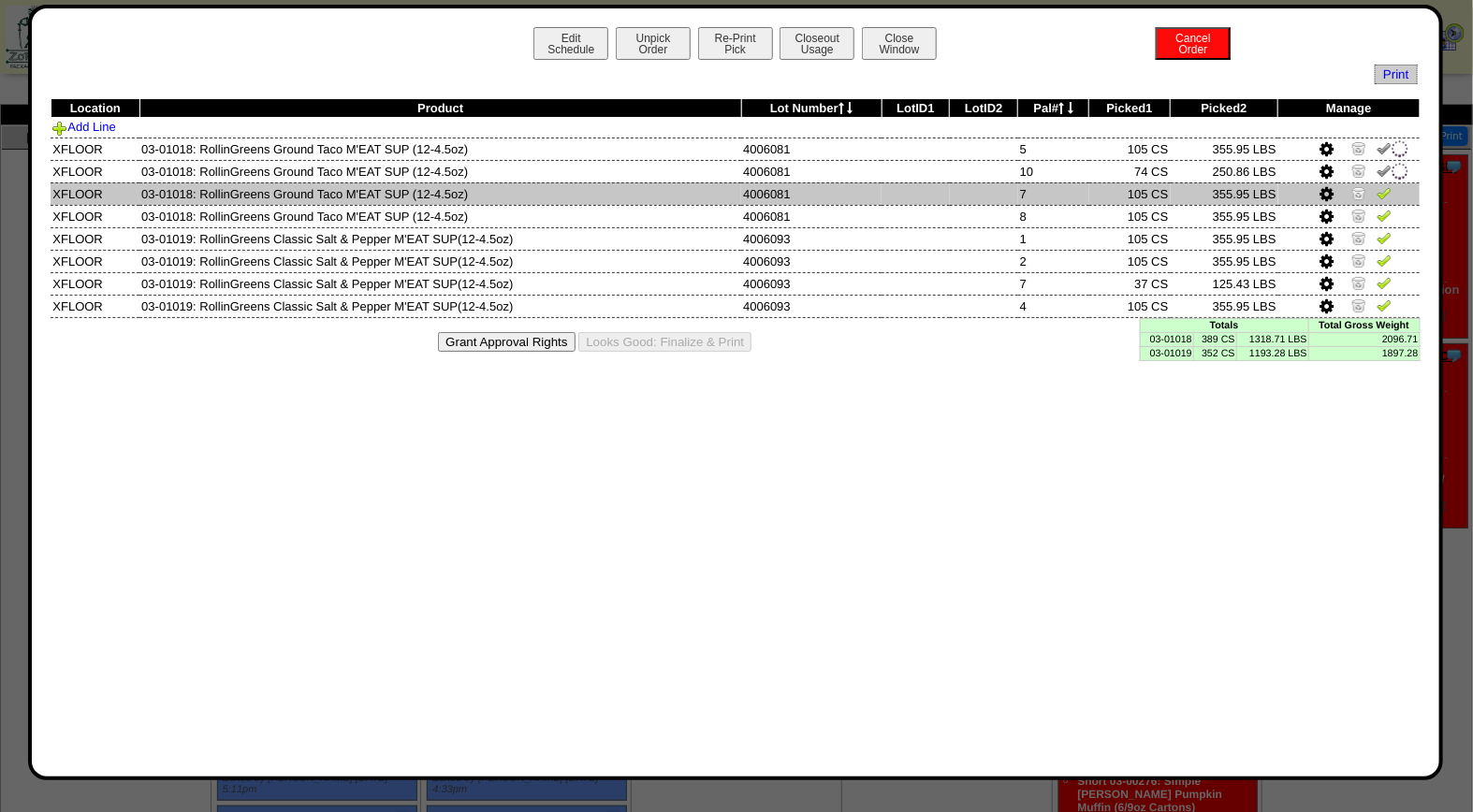
click at [1383, 187] on img at bounding box center [1383, 192] width 15 height 15
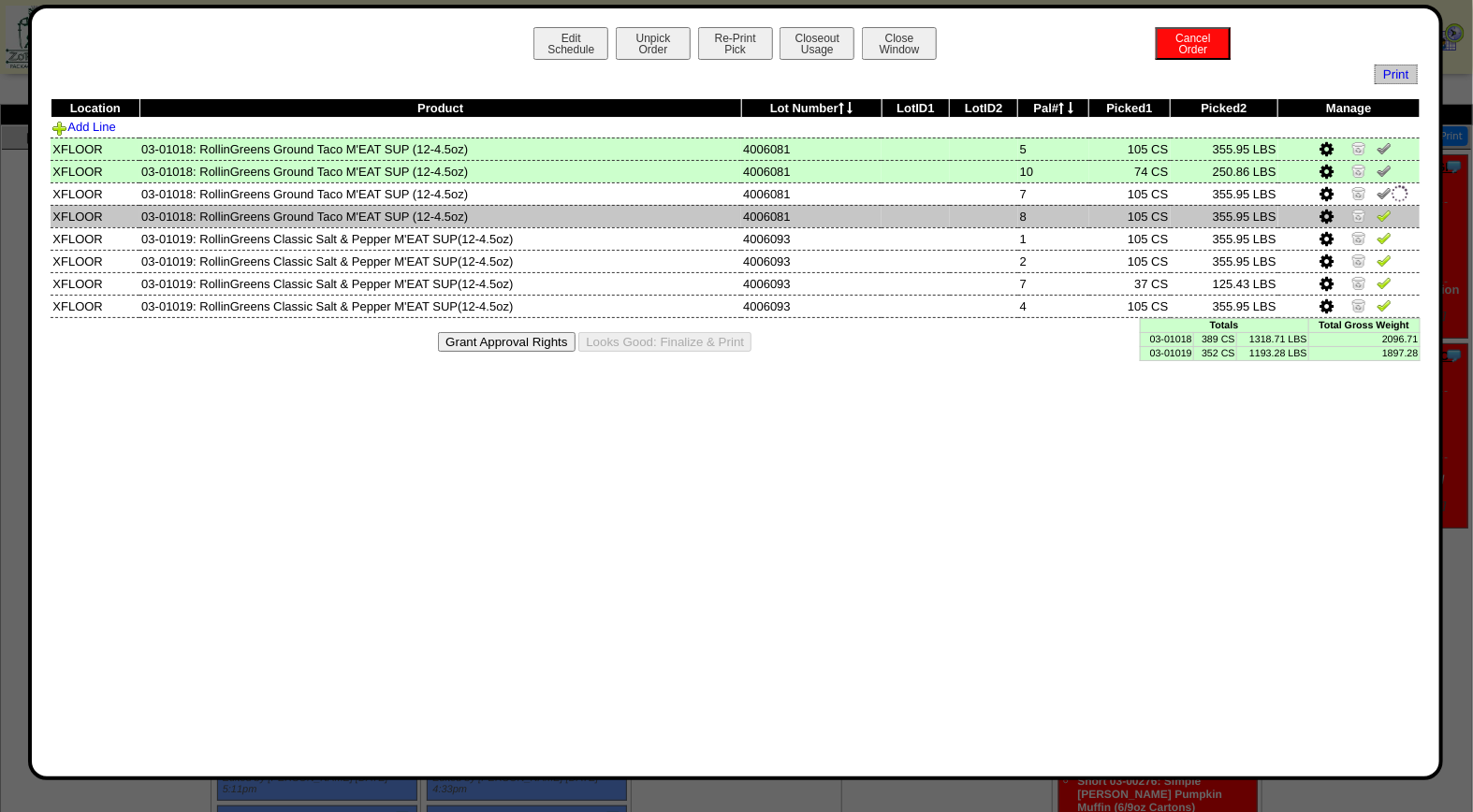
click at [1383, 213] on img at bounding box center [1383, 214] width 15 height 15
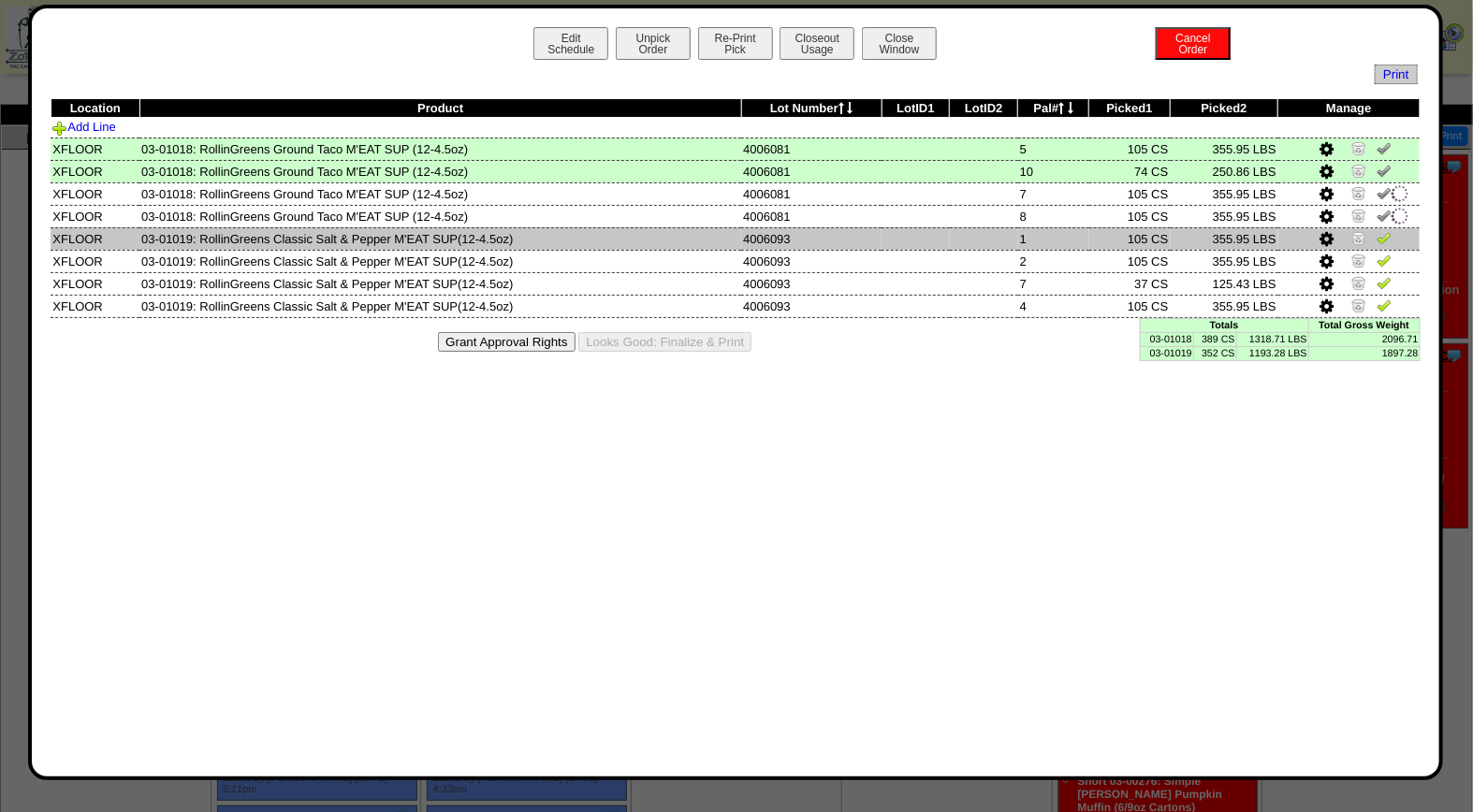
click at [1382, 238] on img at bounding box center [1383, 237] width 15 height 15
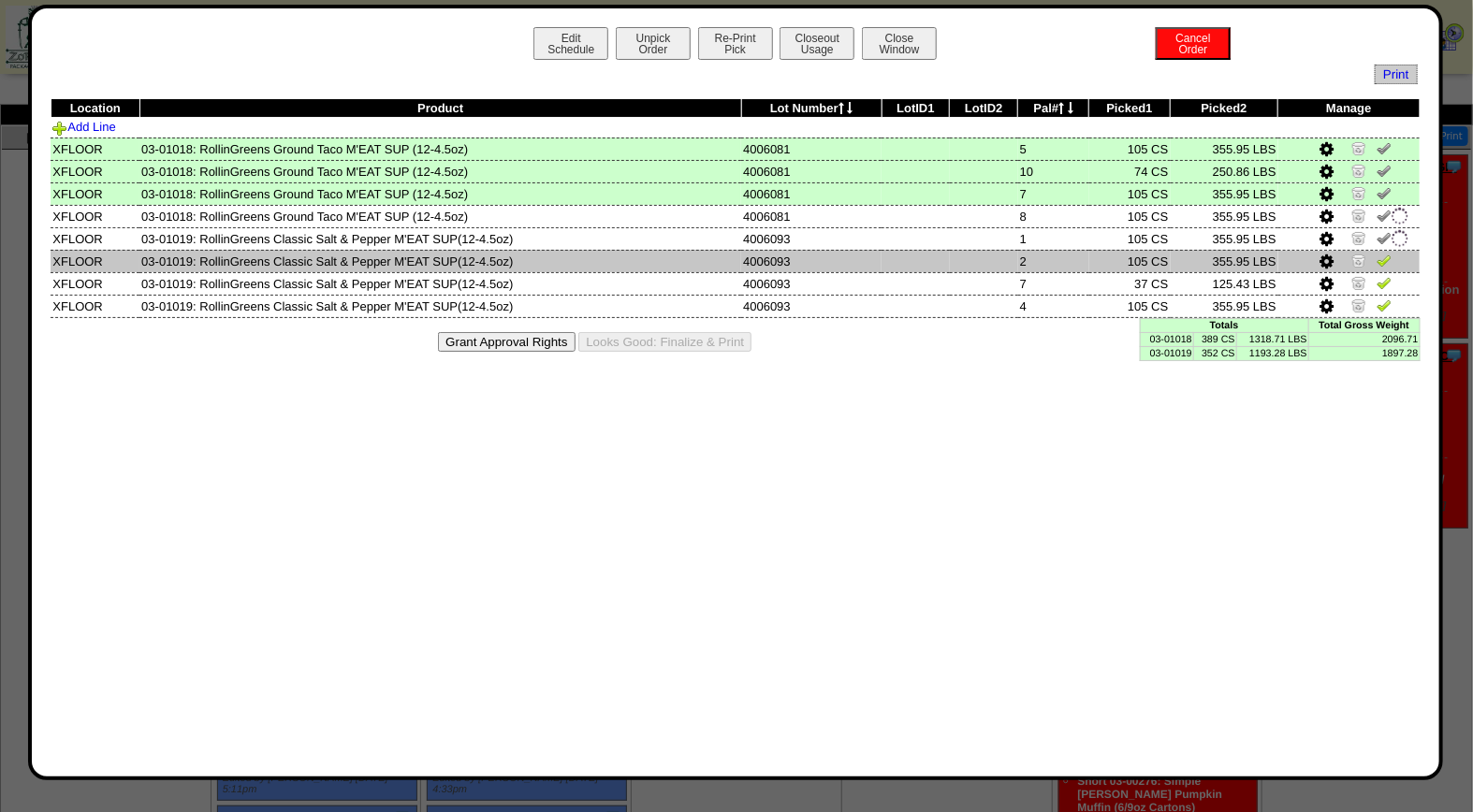
click at [1385, 264] on img at bounding box center [1383, 259] width 15 height 15
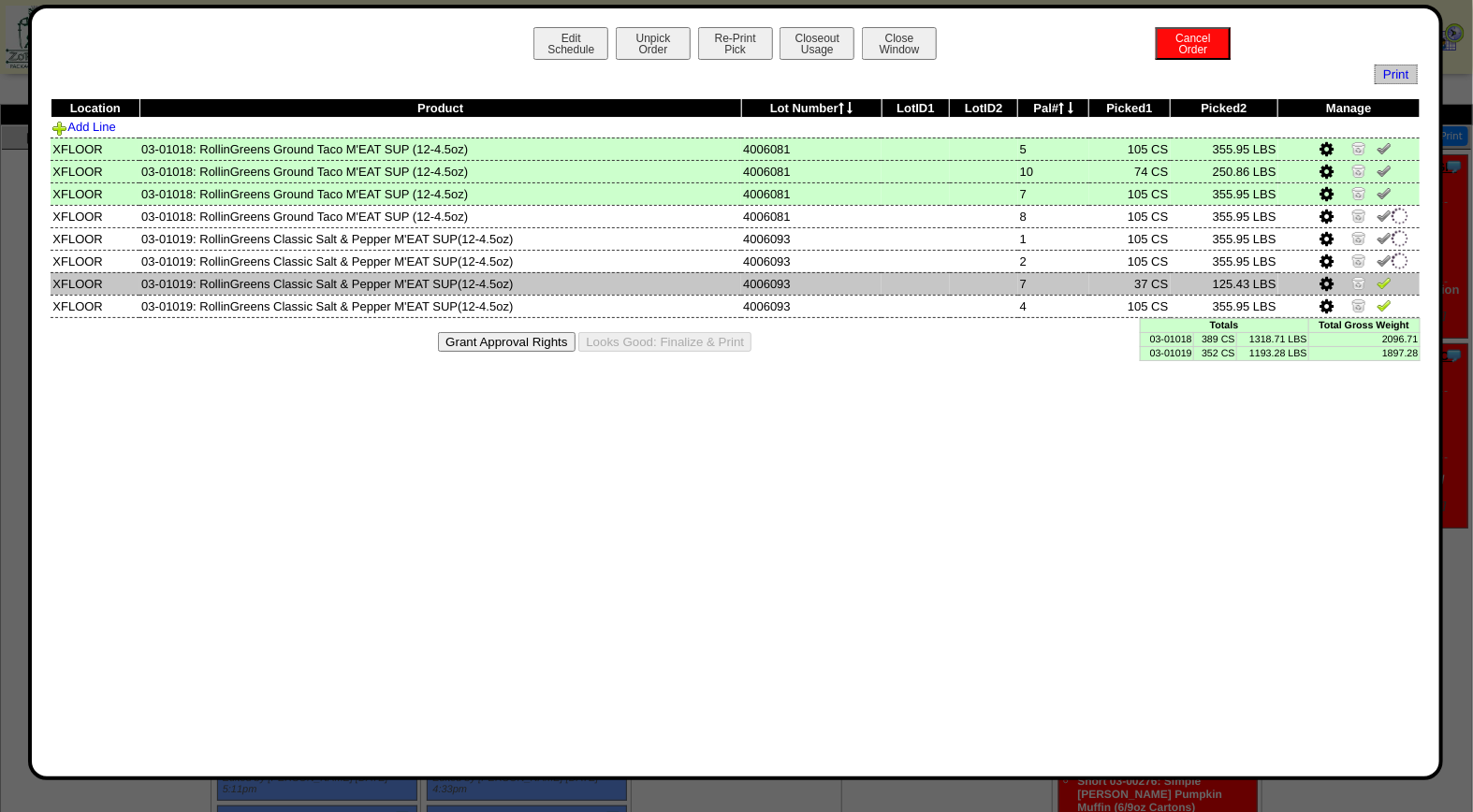
click at [1385, 284] on img at bounding box center [1383, 282] width 15 height 15
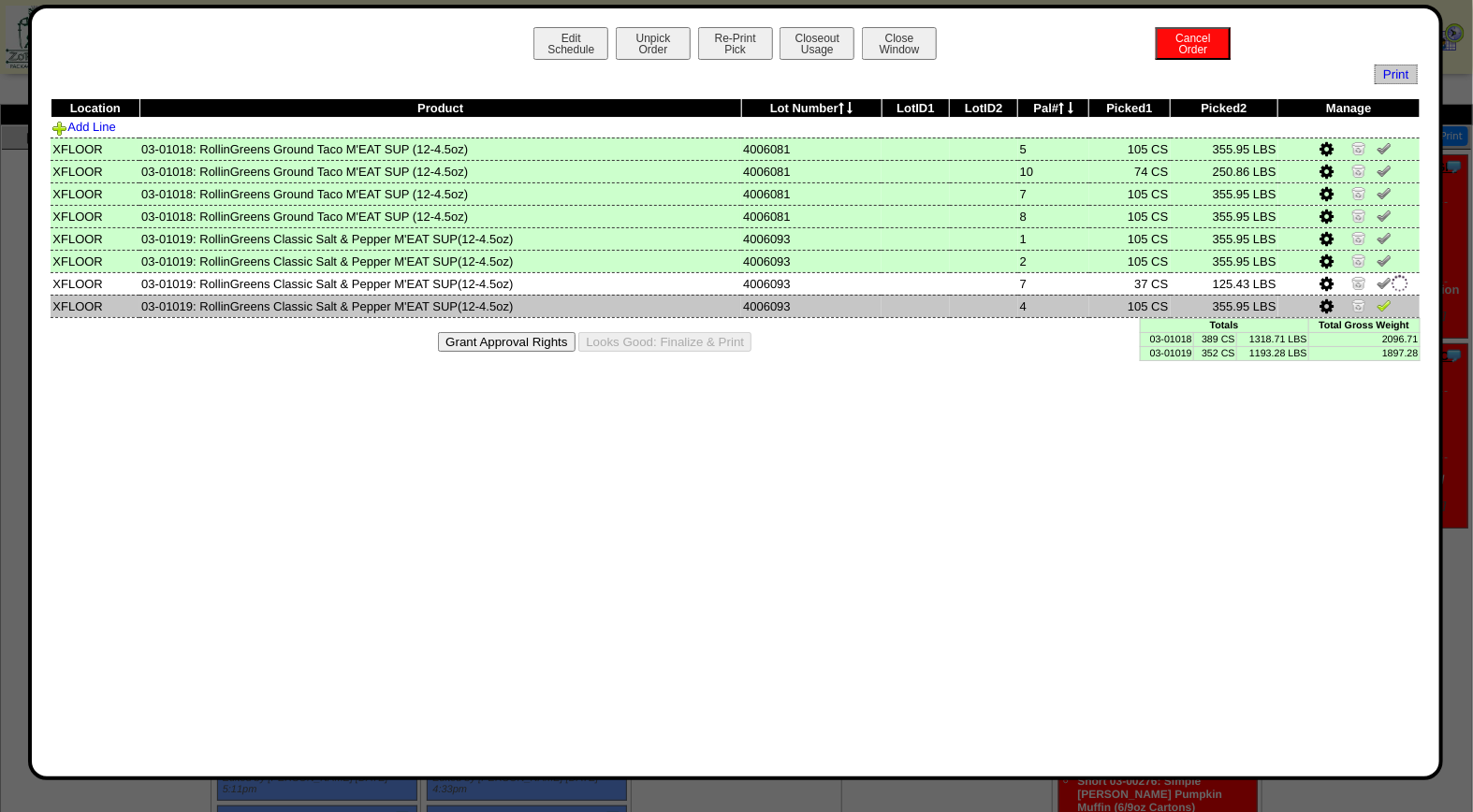
click at [1385, 302] on img at bounding box center [1383, 305] width 15 height 15
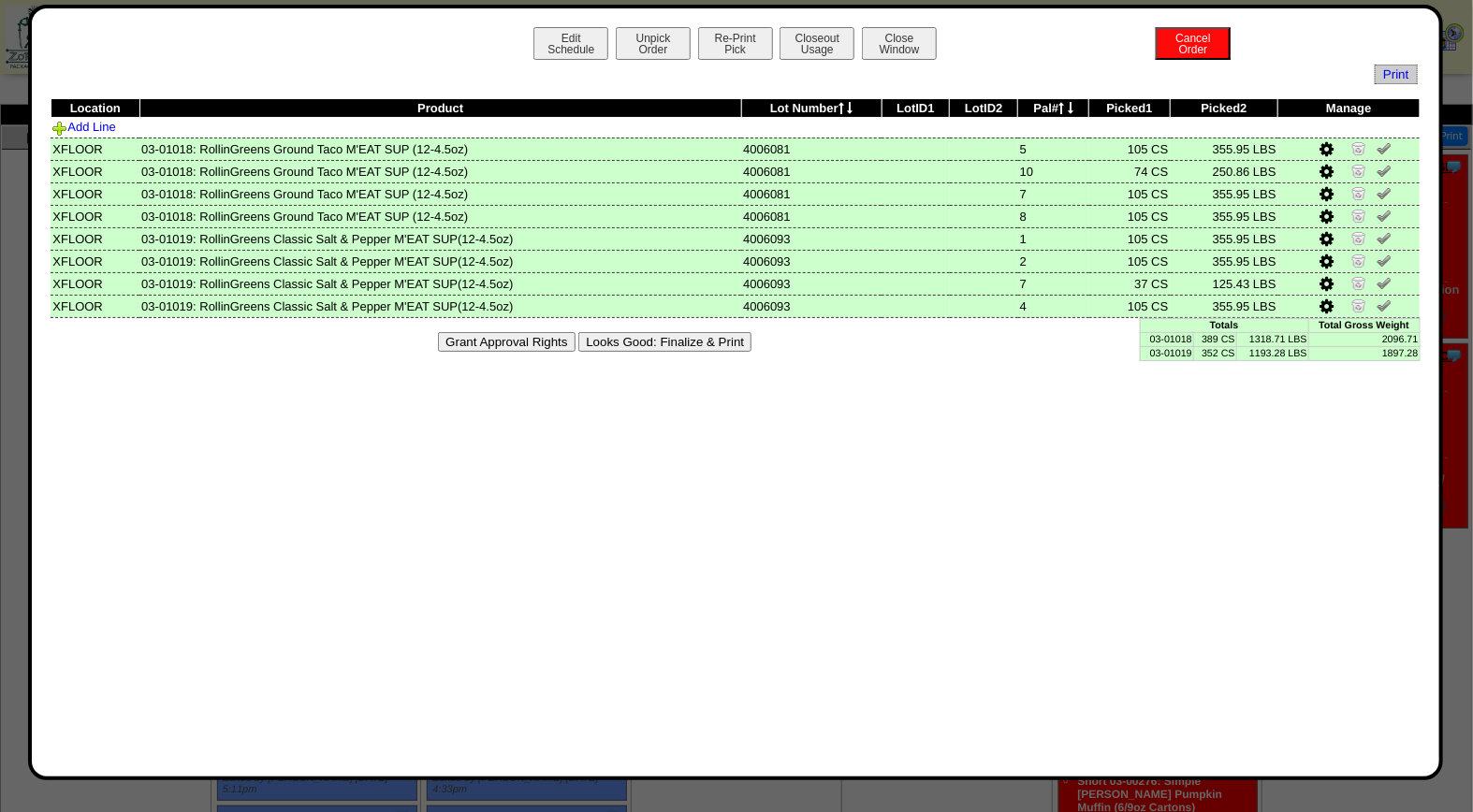
click at [727, 342] on button "Looks Good: Finalize & Print" at bounding box center [665, 341] width 173 height 19
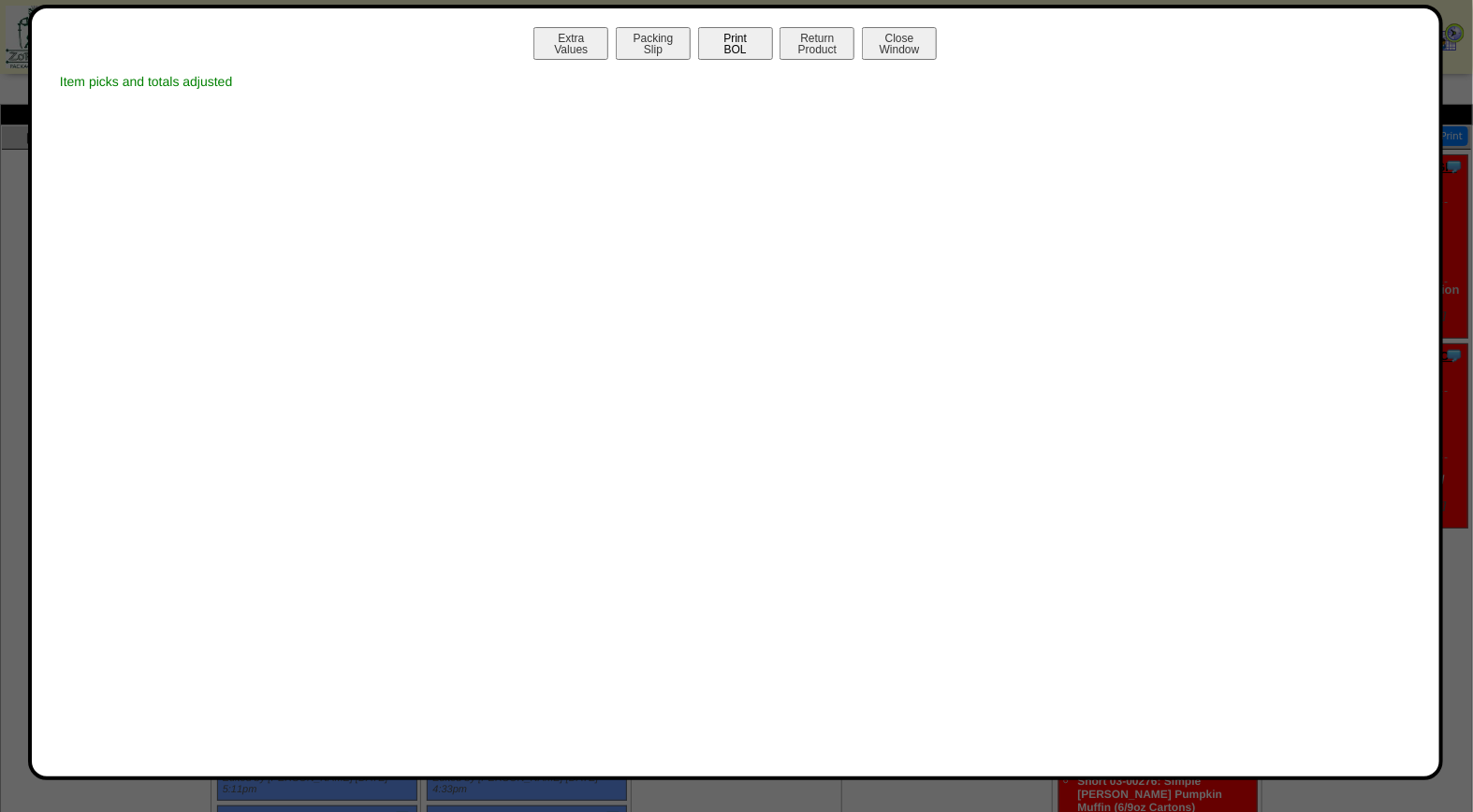
click at [740, 47] on button "Print BOL" at bounding box center [735, 44] width 75 height 33
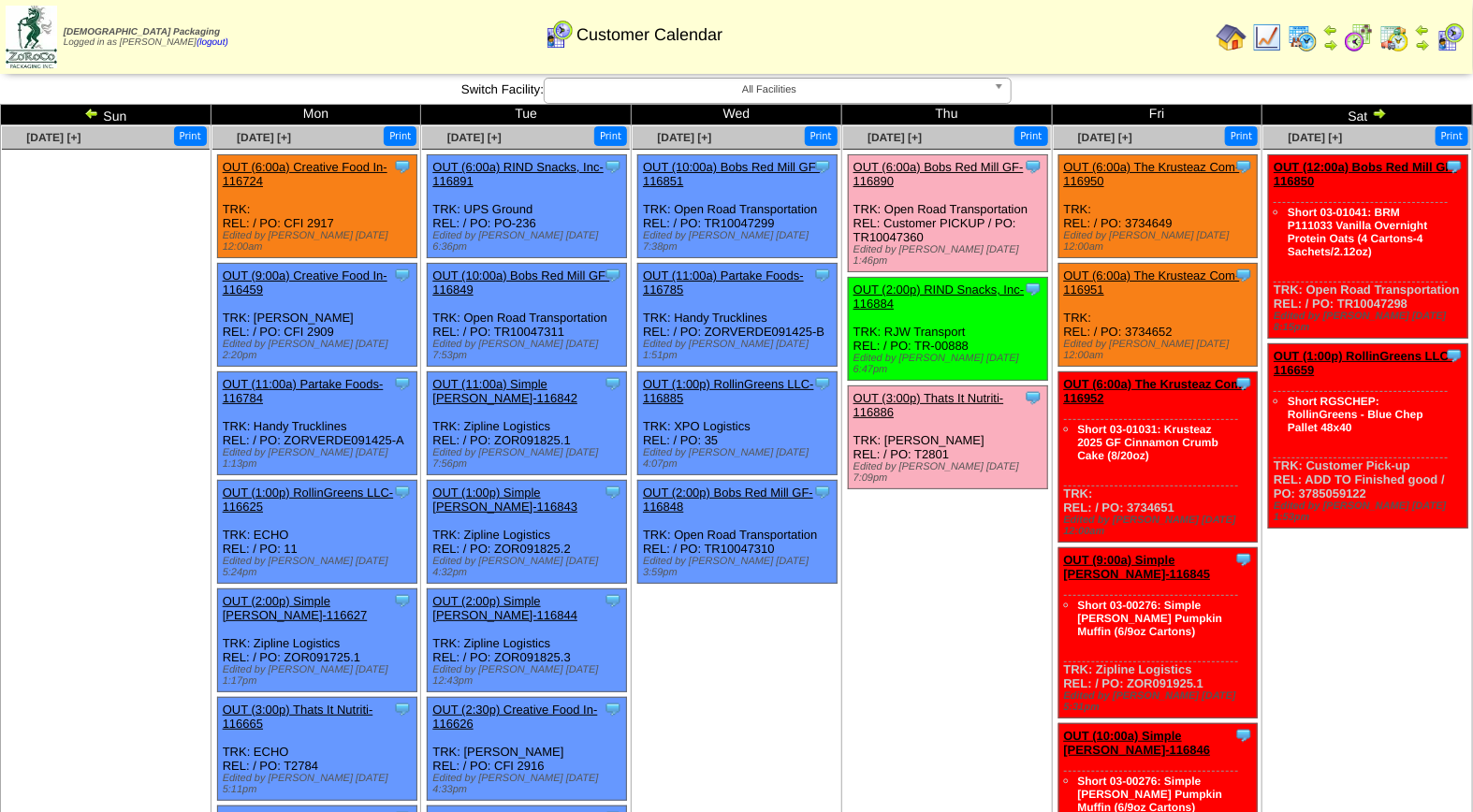
click at [1312, 39] on img at bounding box center [1302, 37] width 30 height 30
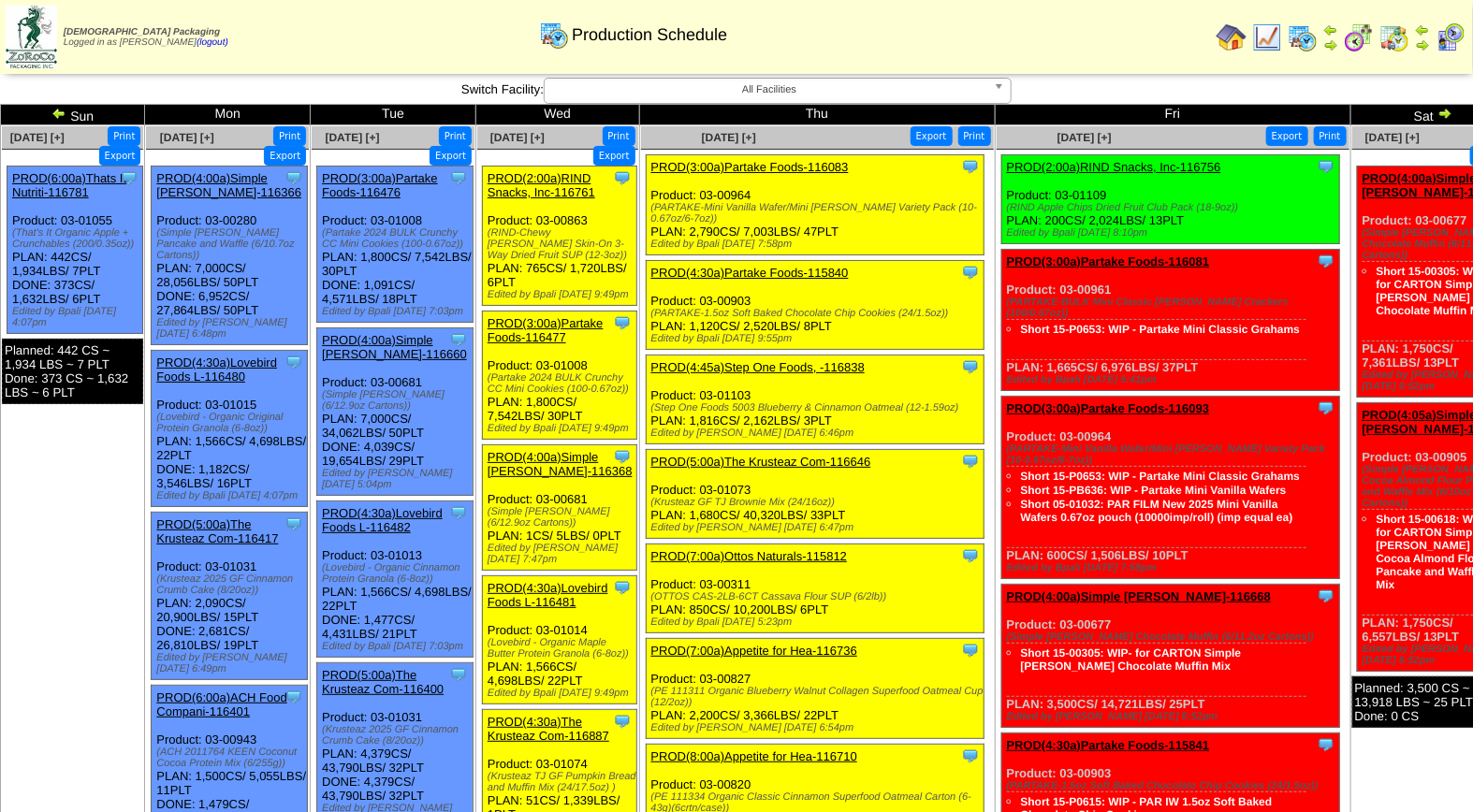
click at [1305, 38] on img at bounding box center [1302, 37] width 30 height 30
click at [1446, 40] on img at bounding box center [1450, 37] width 30 height 30
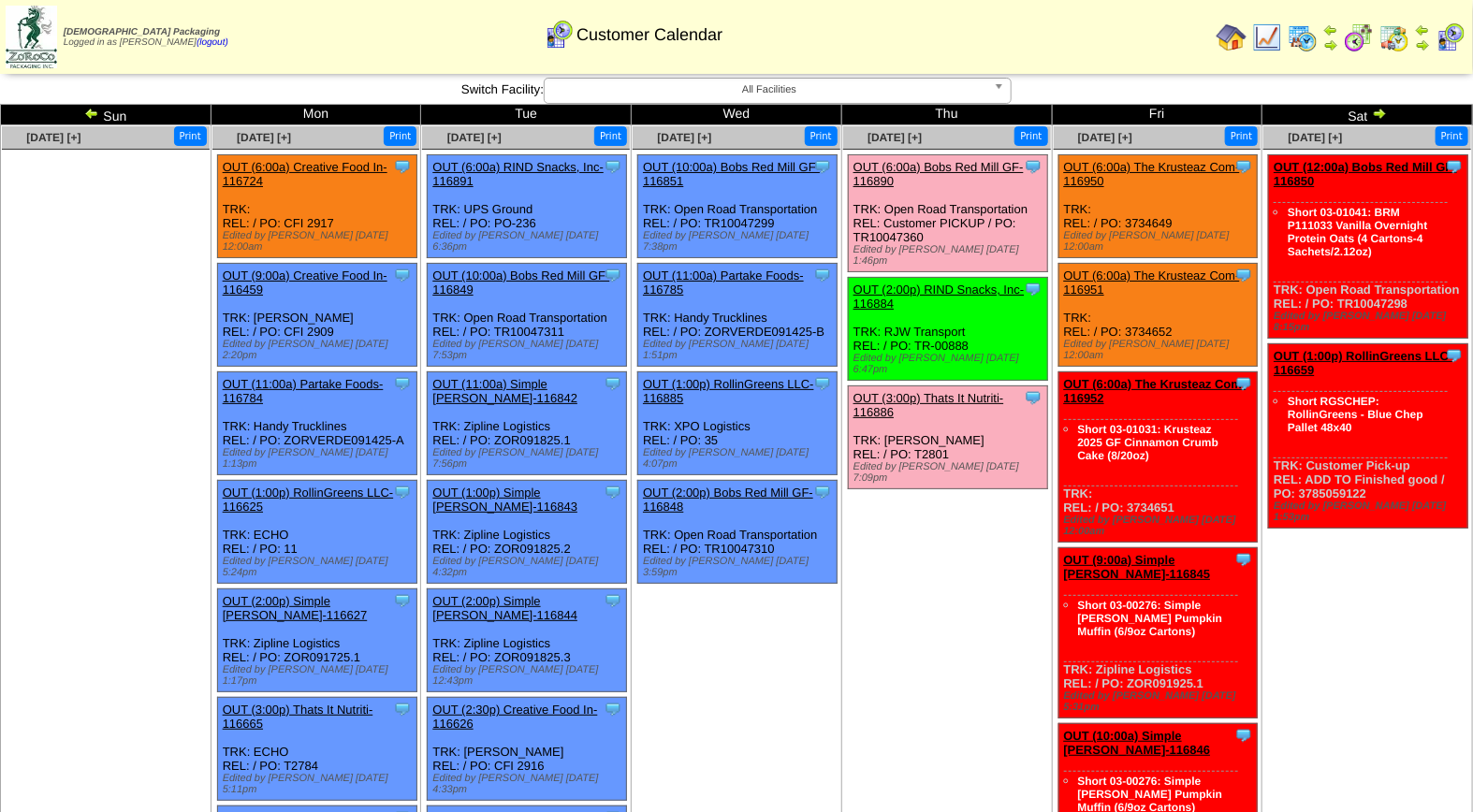
click at [1395, 40] on img at bounding box center [1393, 37] width 30 height 30
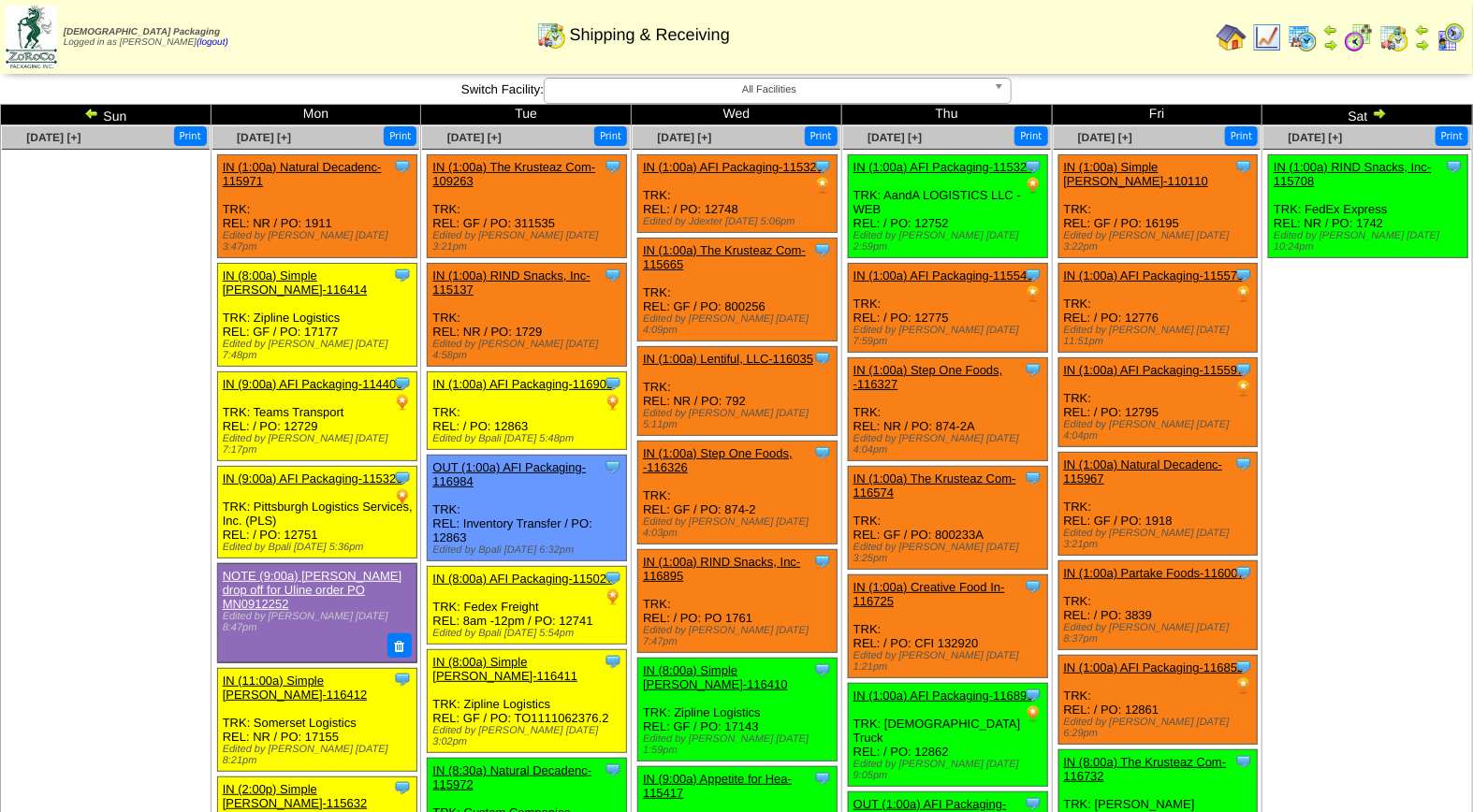
click at [1359, 38] on img at bounding box center [1358, 37] width 30 height 30
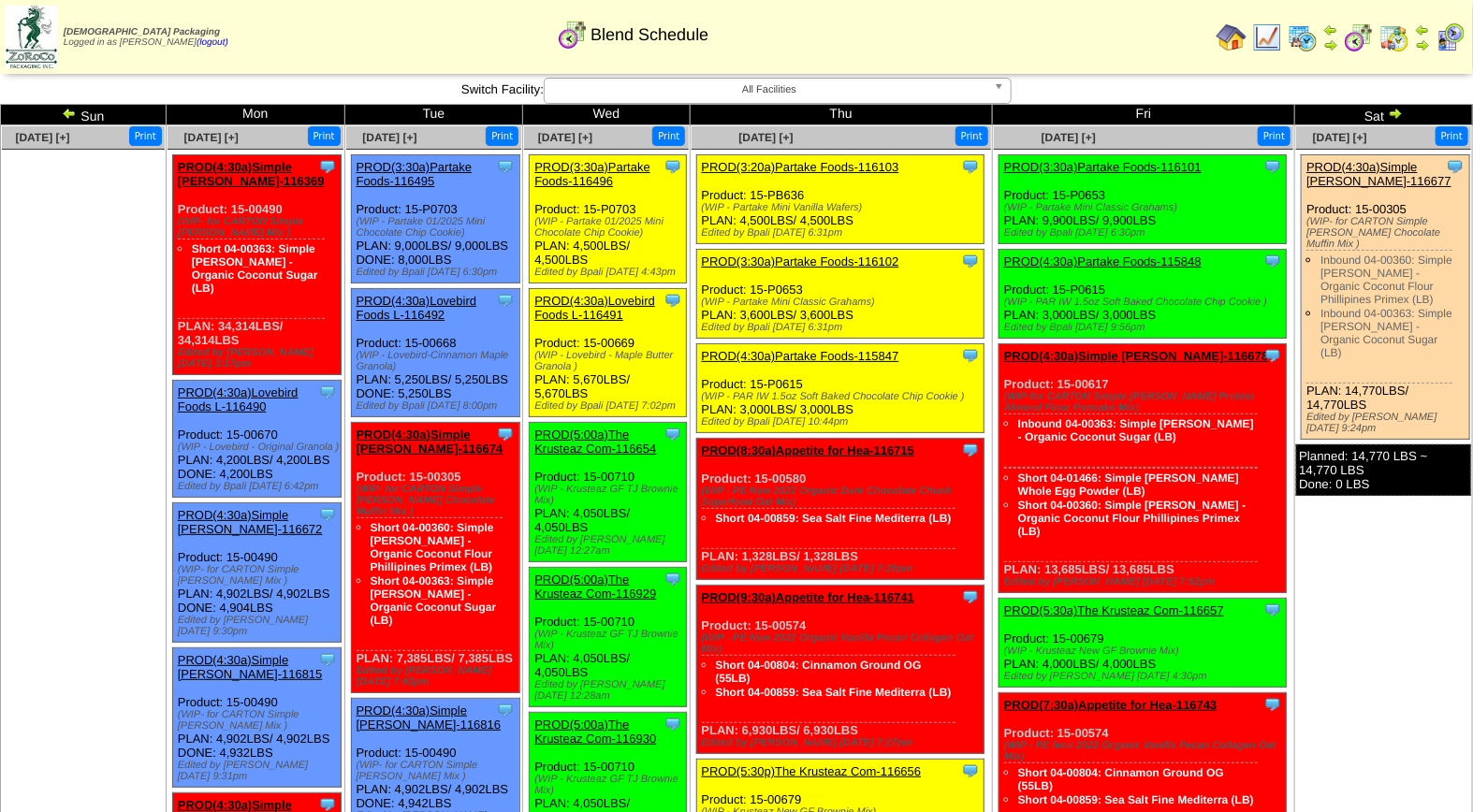
click at [1311, 35] on img at bounding box center [1302, 37] width 30 height 30
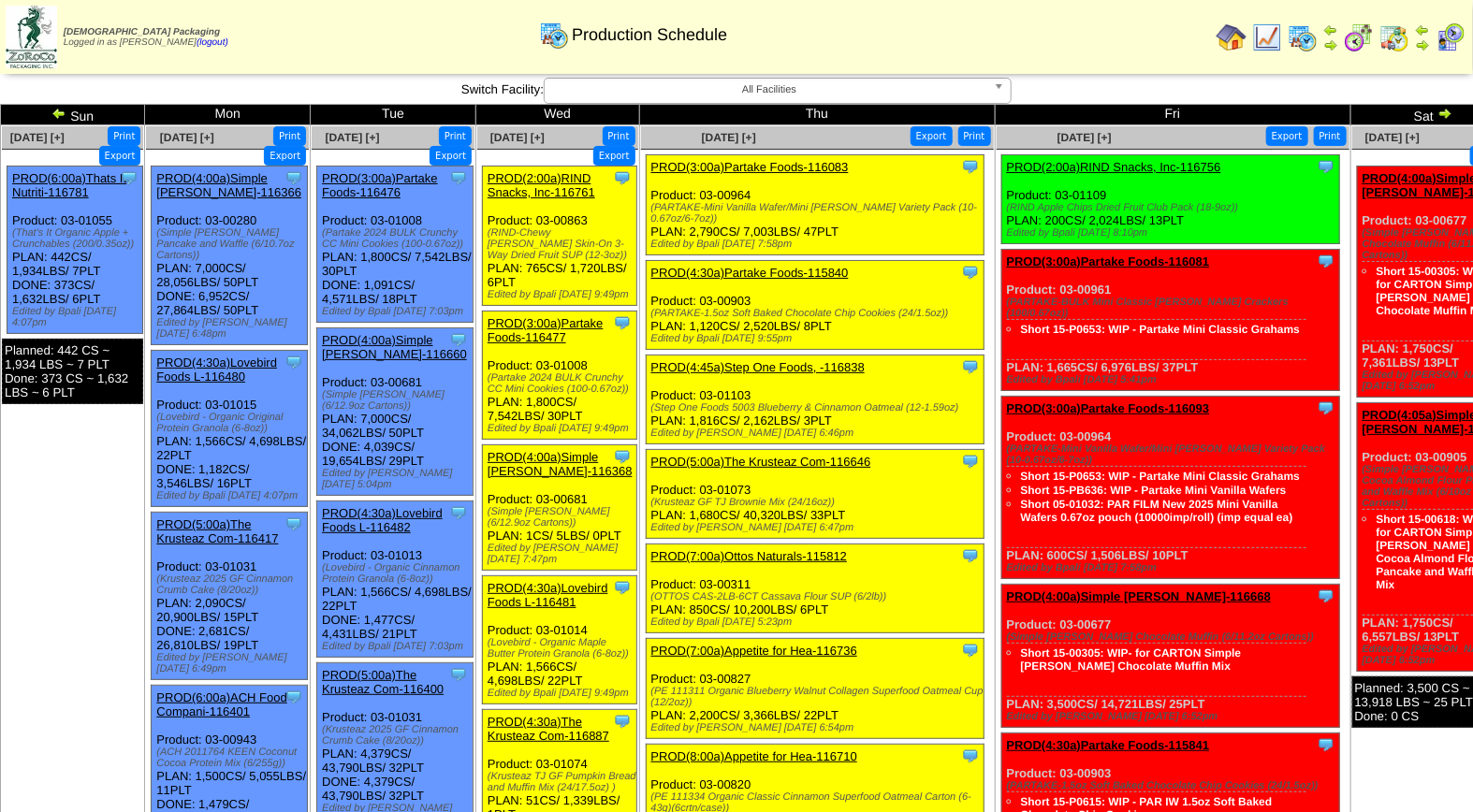
click at [858, 90] on span "All Facilities" at bounding box center [769, 89] width 434 height 22
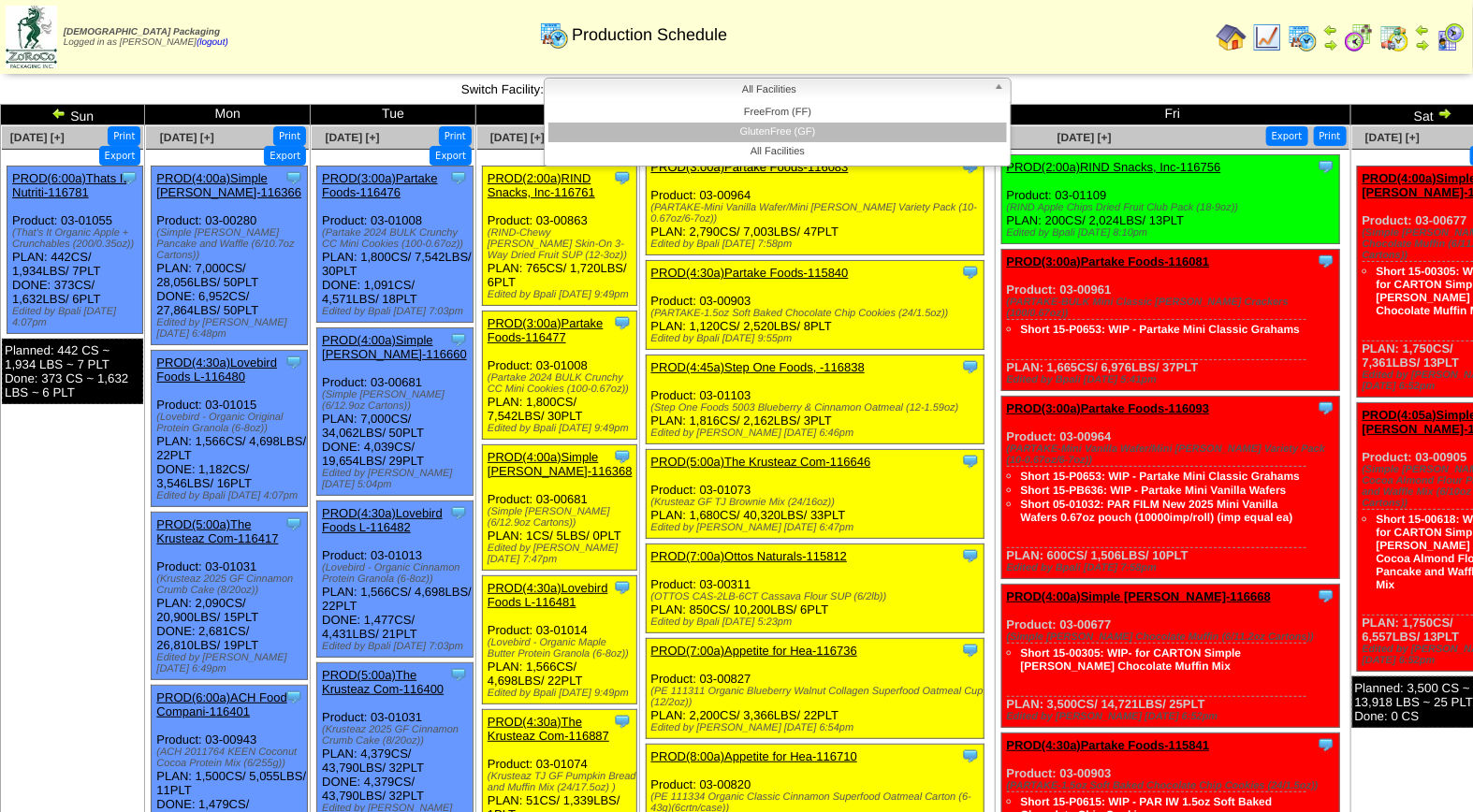
click at [848, 124] on li "GlutenFree (GF)" at bounding box center [777, 132] width 459 height 19
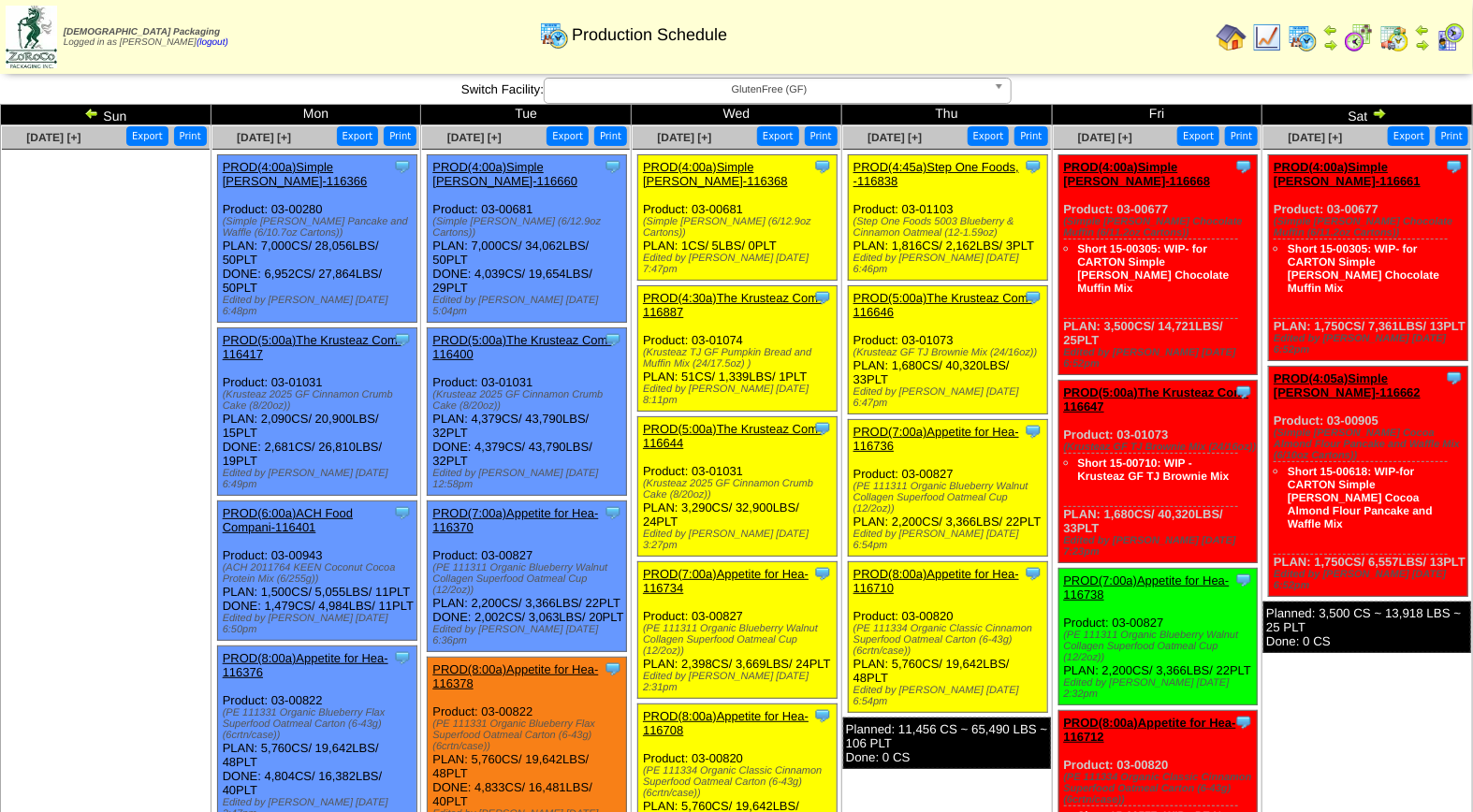
click at [773, 94] on span "GlutenFree (GF)" at bounding box center [769, 89] width 434 height 22
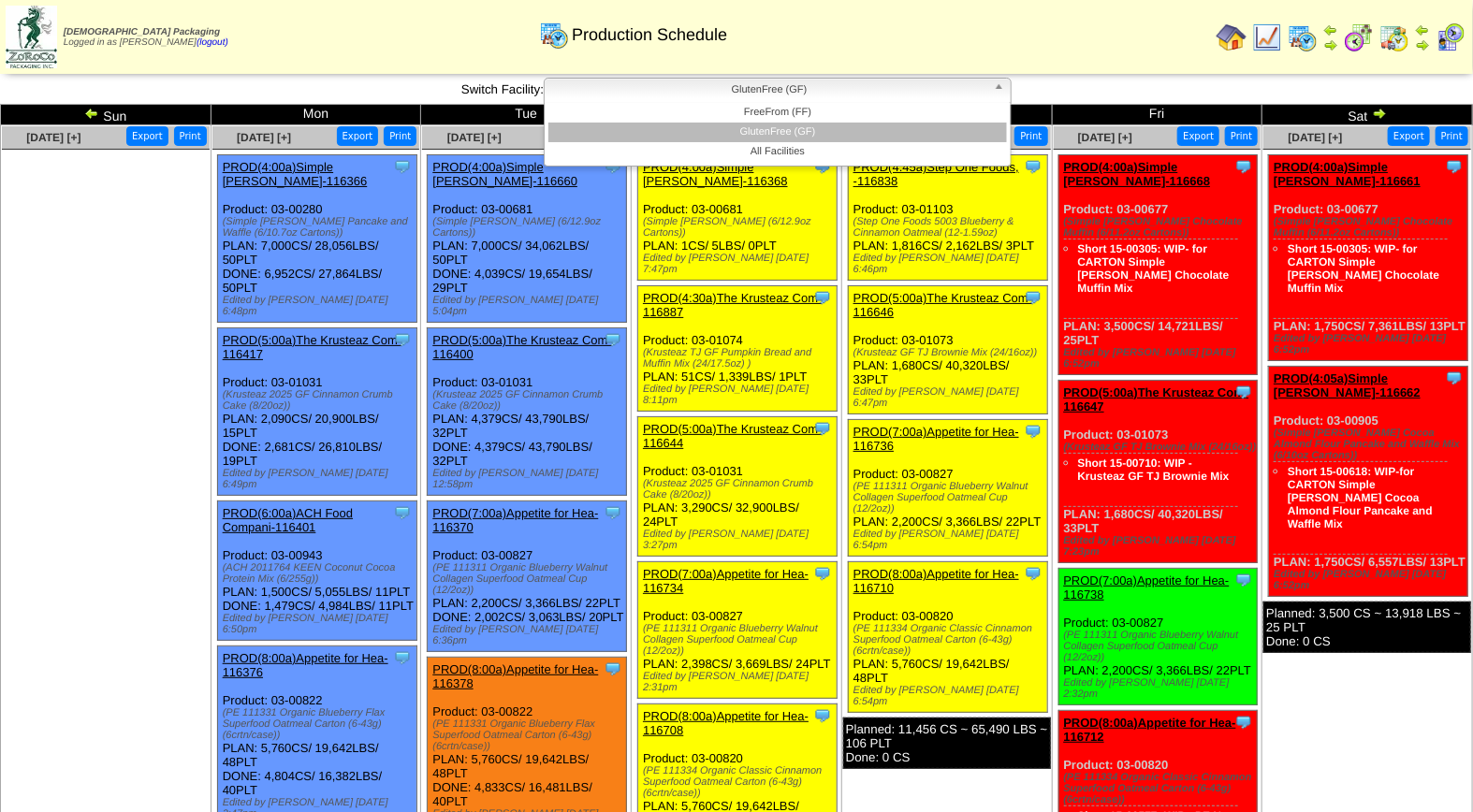
click at [773, 131] on li "GlutenFree (GF)" at bounding box center [777, 132] width 459 height 19
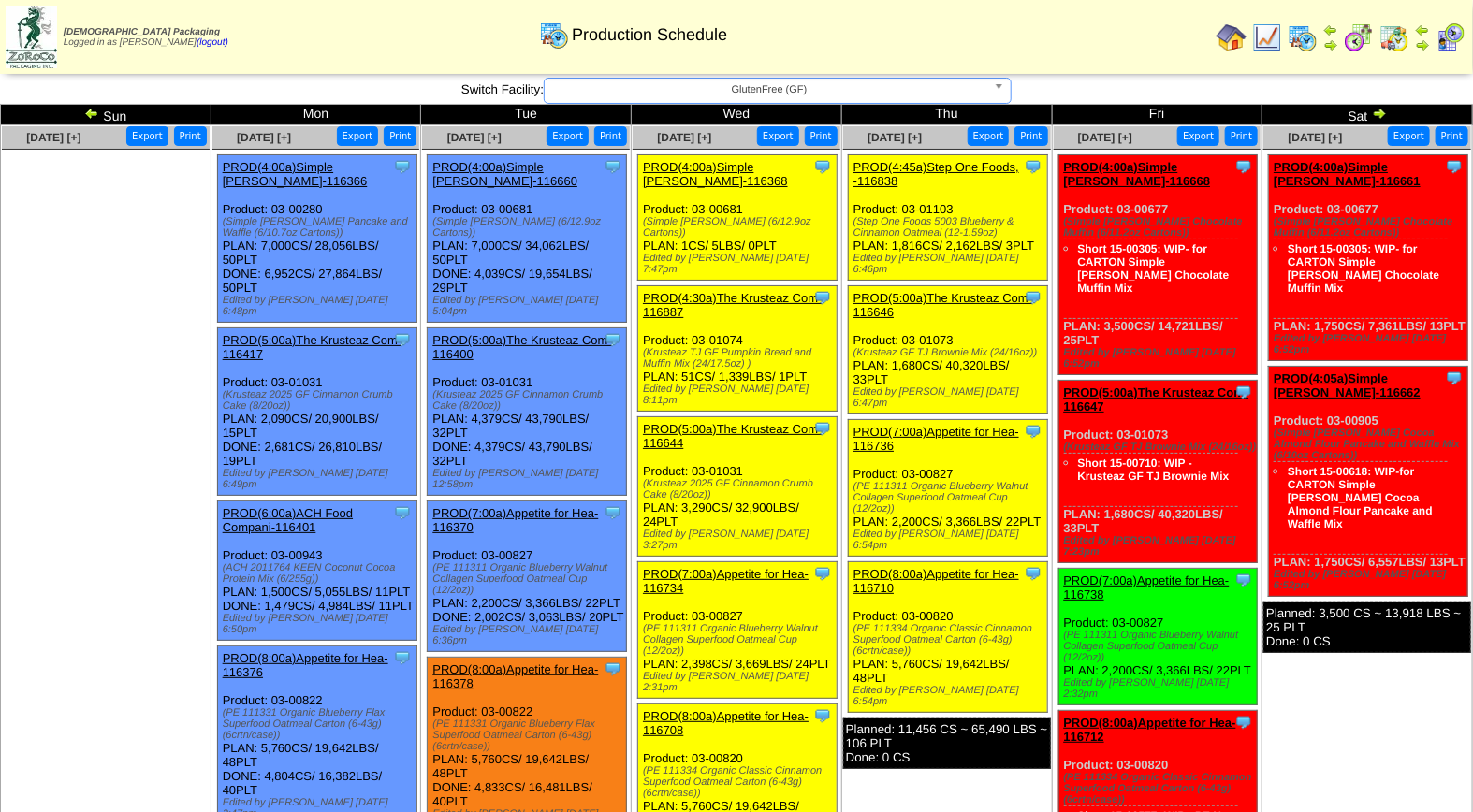
click at [777, 94] on span "GlutenFree (GF)" at bounding box center [769, 89] width 434 height 22
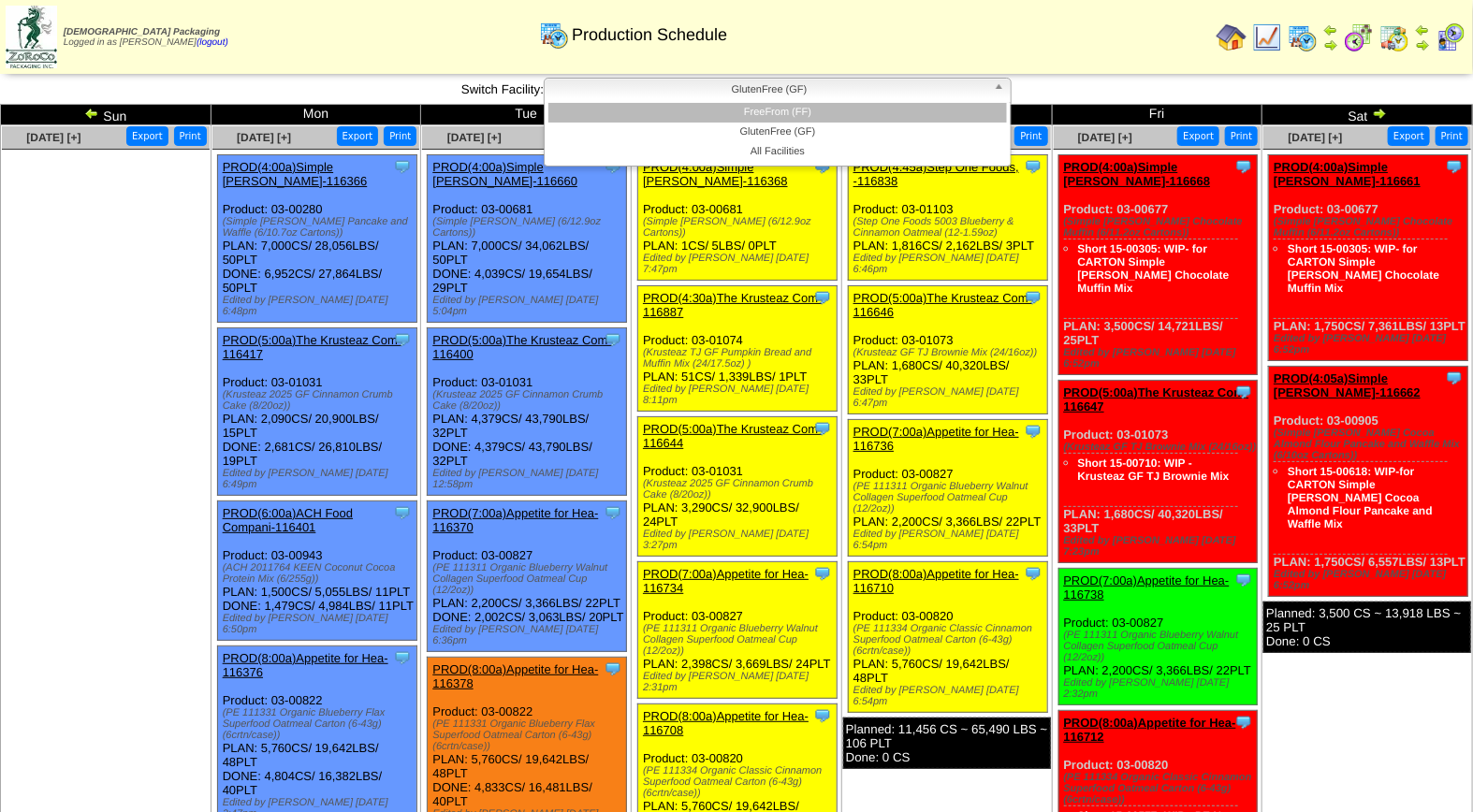
click at [773, 111] on li "FreeFrom (FF)" at bounding box center [777, 113] width 459 height 19
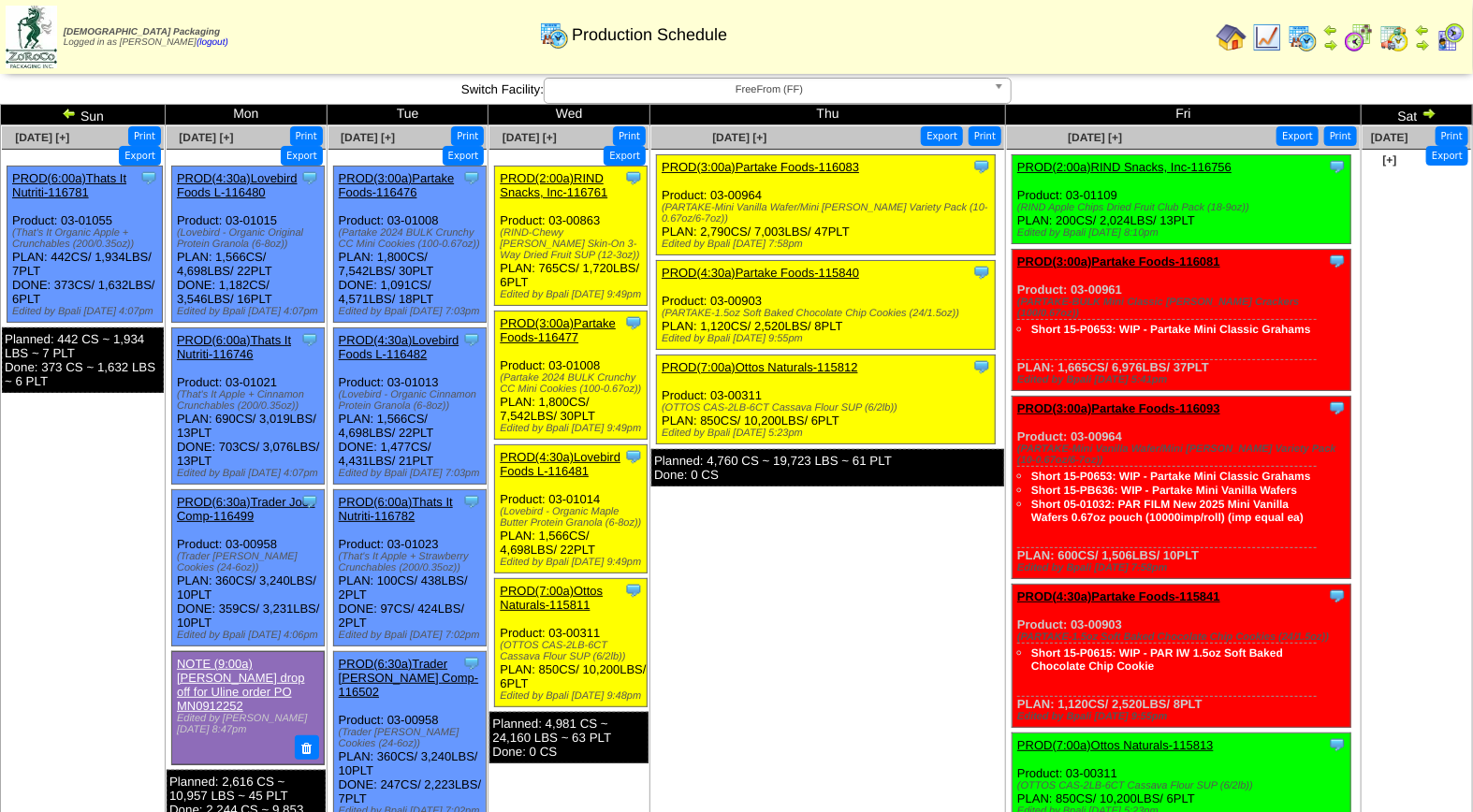
click at [1444, 40] on img at bounding box center [1450, 37] width 30 height 30
